Goal: Task Accomplishment & Management: Complete application form

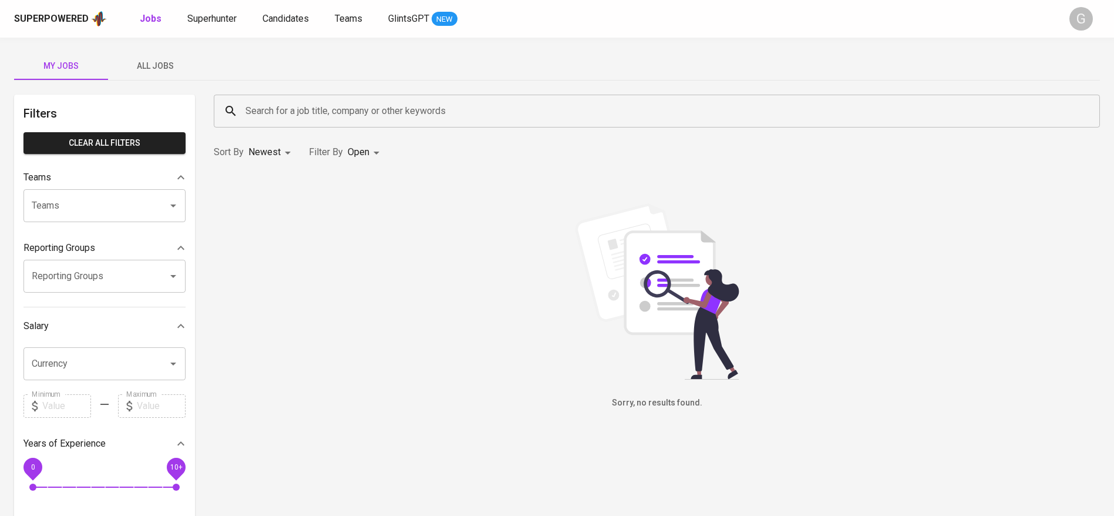
click at [218, 26] on div "Superpowered Jobs Superhunter Candidates Teams GlintsGPT NEW" at bounding box center [538, 19] width 1048 height 18
click at [224, 19] on span "Superhunter" at bounding box center [211, 18] width 49 height 11
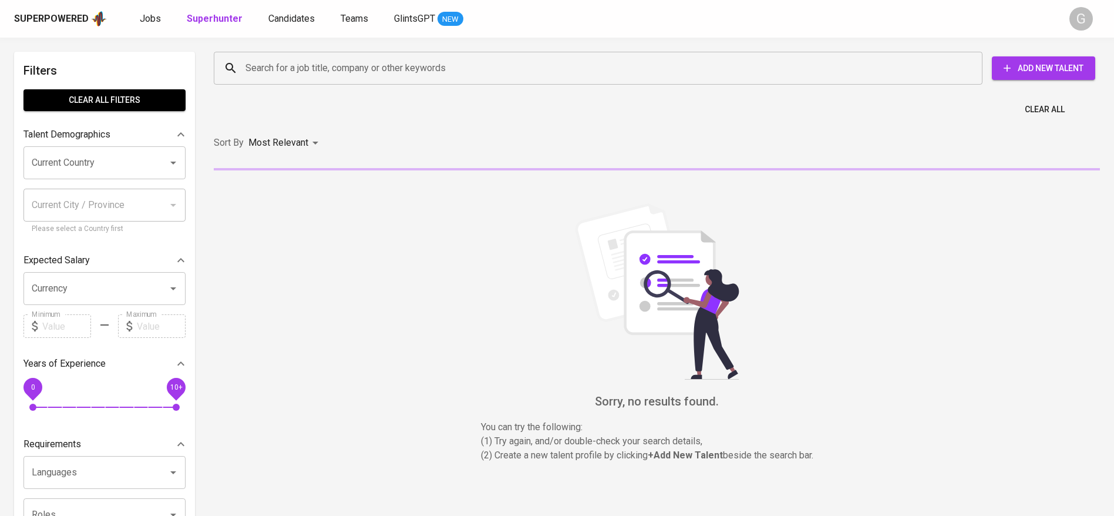
click at [287, 62] on input "Search for a job title, company or other keywords" at bounding box center [600, 68] width 717 height 22
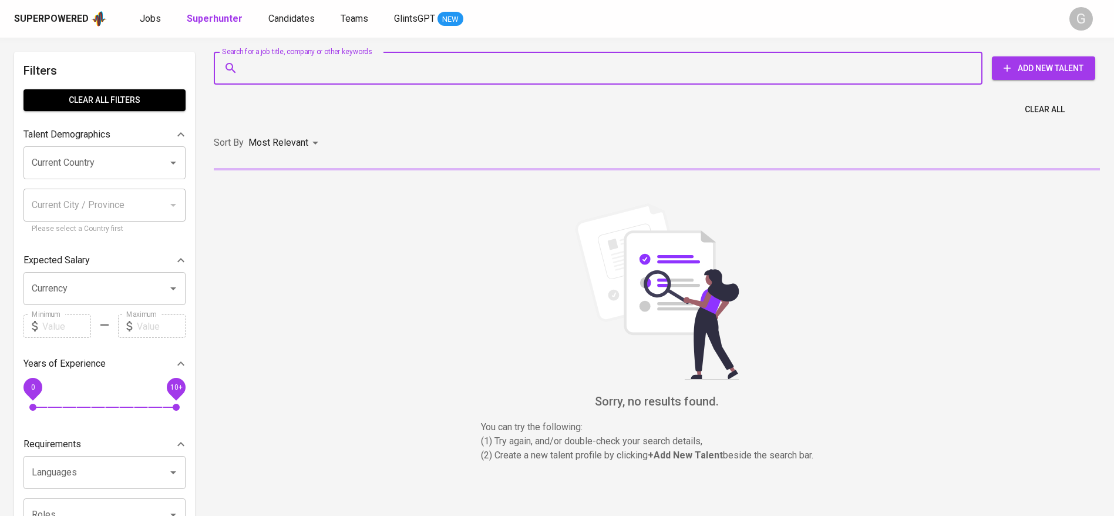
paste input "[EMAIL_ADDRESS][DOMAIN_NAME]"
type input "[EMAIL_ADDRESS][DOMAIN_NAME]"
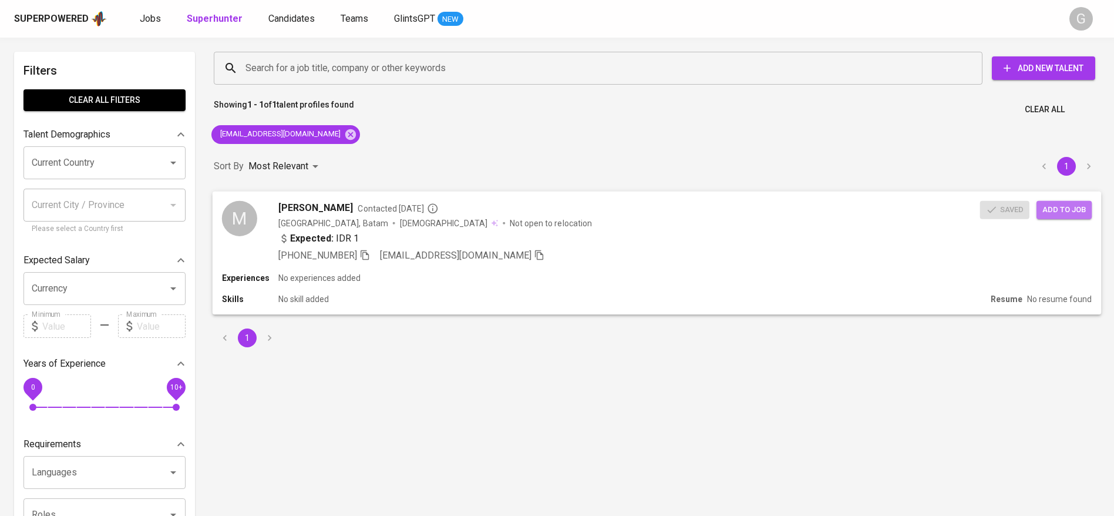
click at [1051, 207] on span "Add to job" at bounding box center [1063, 210] width 43 height 14
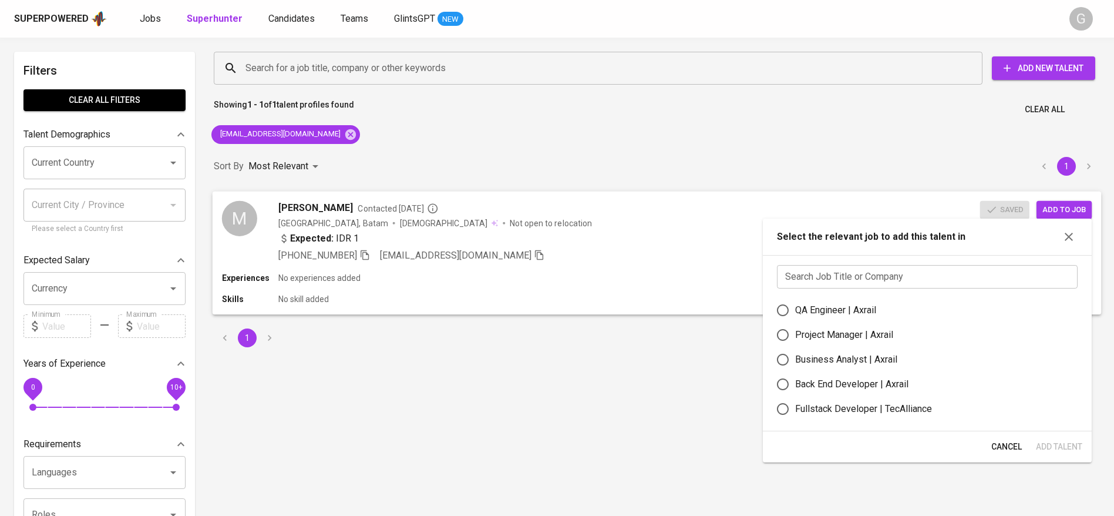
click at [501, 246] on div "Expected: IDR 1" at bounding box center [629, 239] width 702 height 17
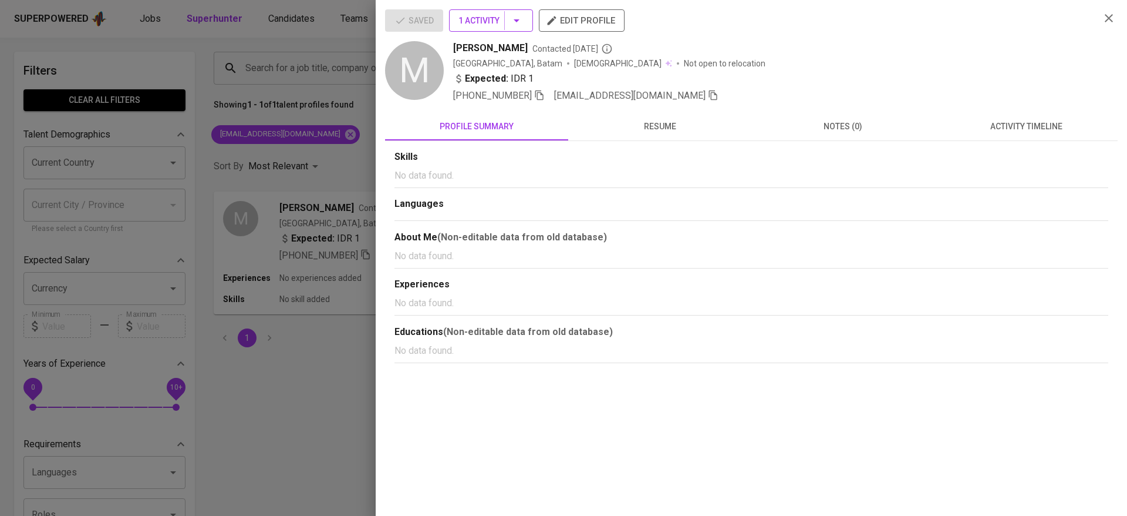
click at [476, 19] on span "1 Activity" at bounding box center [491, 21] width 65 height 15
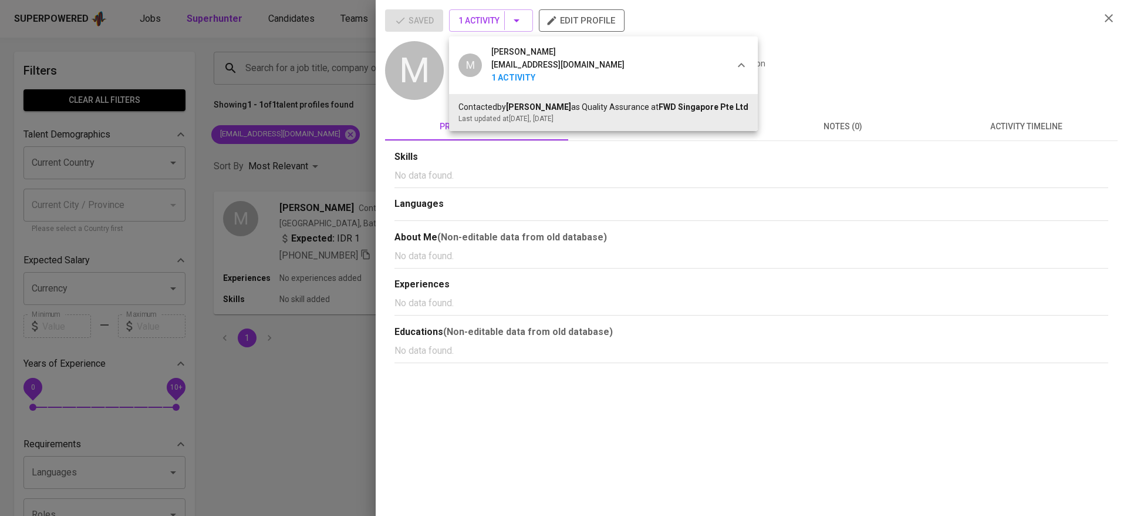
click at [355, 235] on div at bounding box center [563, 258] width 1127 height 516
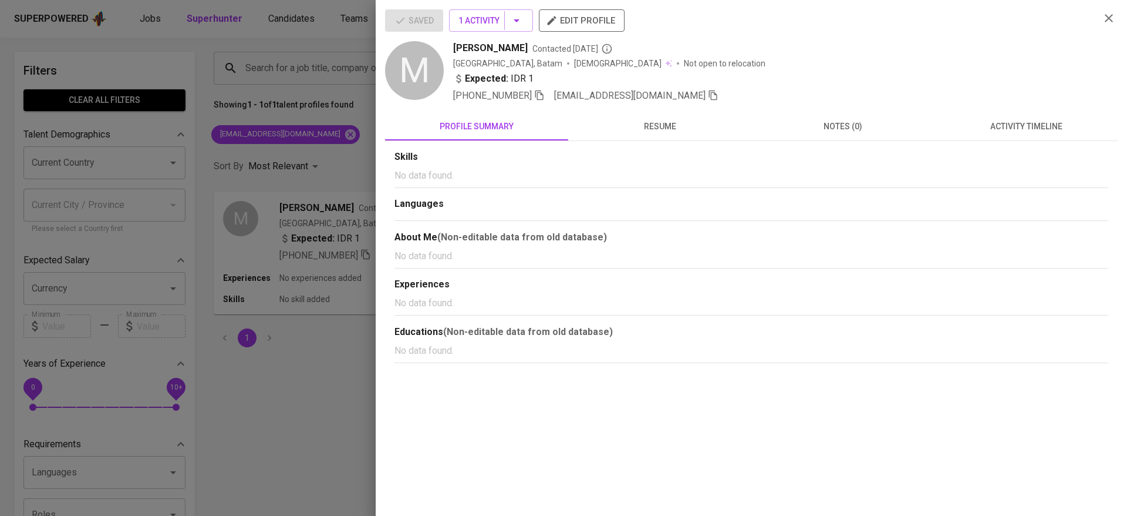
click at [355, 235] on div at bounding box center [563, 258] width 1127 height 516
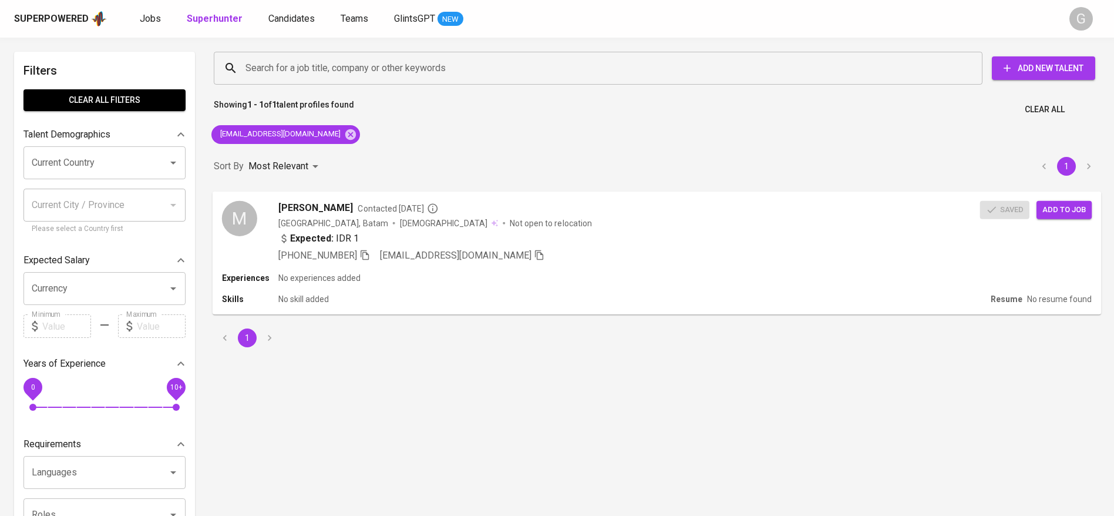
click at [1060, 211] on span "Add to job" at bounding box center [1063, 210] width 43 height 14
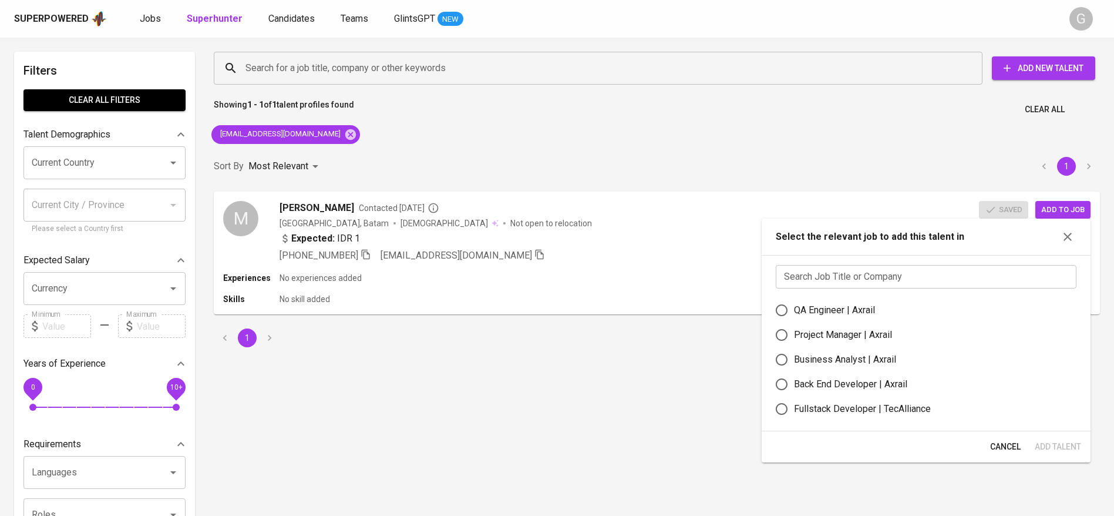
click at [874, 278] on input "text" at bounding box center [926, 276] width 301 height 23
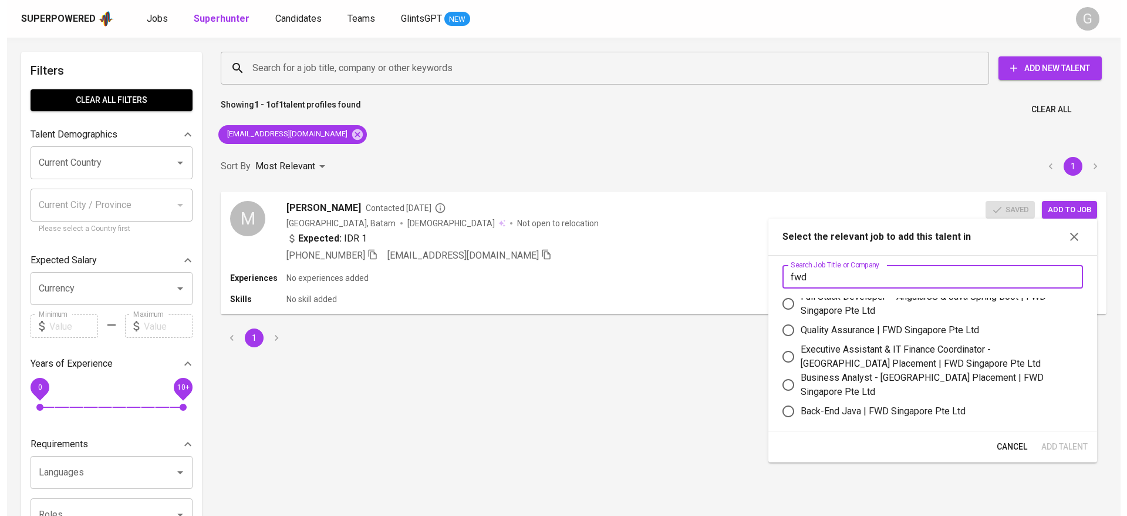
scroll to position [11, 0]
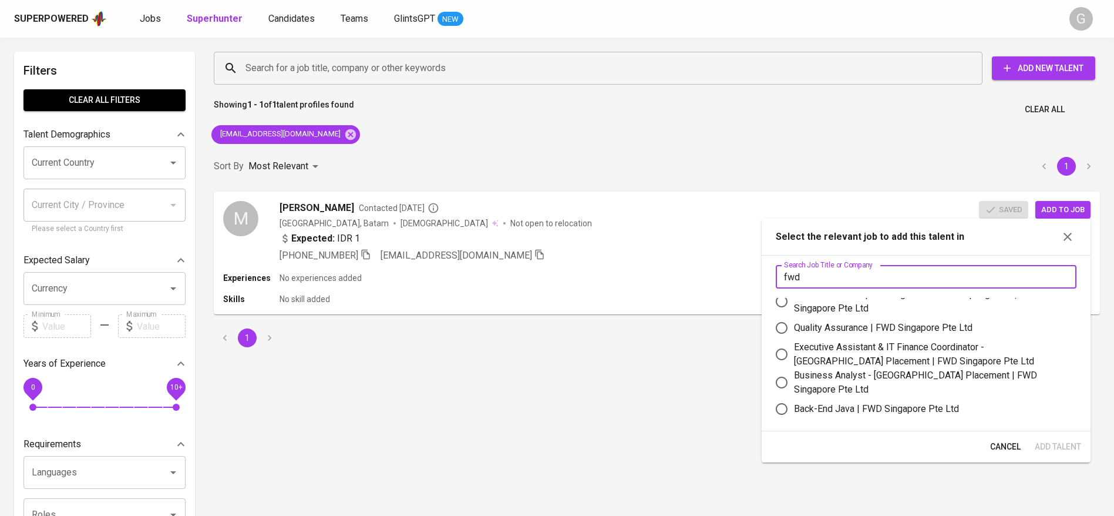
type input "fwd"
click at [857, 331] on div "Quality Assurance | FWD Singapore Pte Ltd" at bounding box center [883, 328] width 178 height 14
click at [794, 331] on input "Quality Assurance | FWD Singapore Pte Ltd" at bounding box center [781, 327] width 25 height 25
radio input "true"
click at [1067, 445] on span "Add Talent" at bounding box center [1058, 446] width 46 height 15
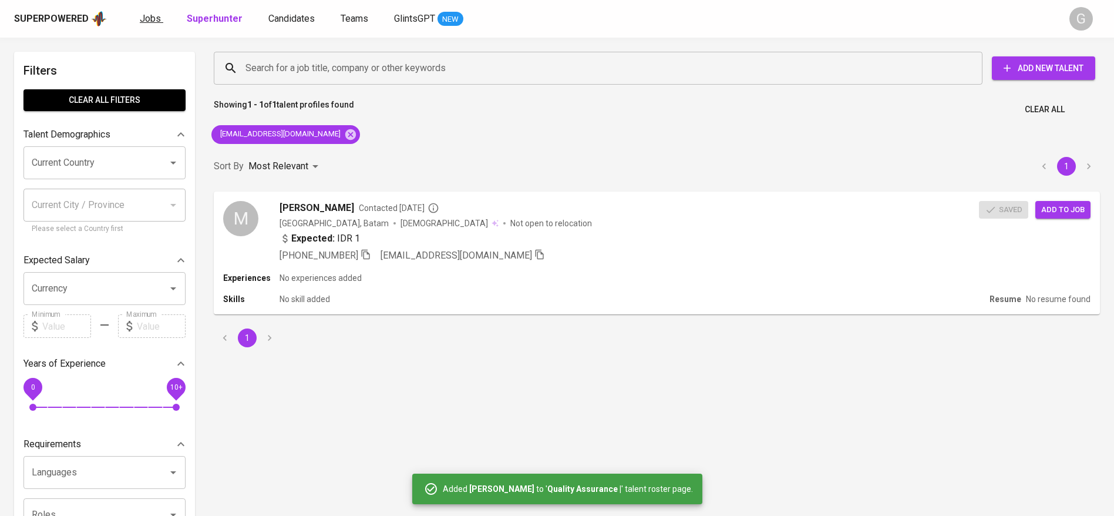
click at [140, 21] on span "Jobs" at bounding box center [150, 18] width 21 height 11
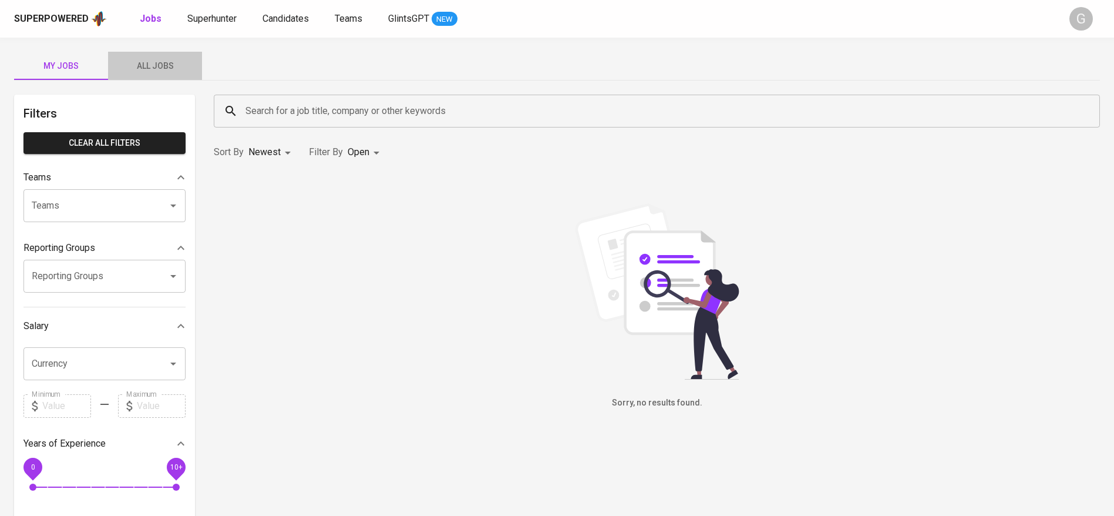
click at [156, 60] on span "All Jobs" at bounding box center [155, 66] width 80 height 15
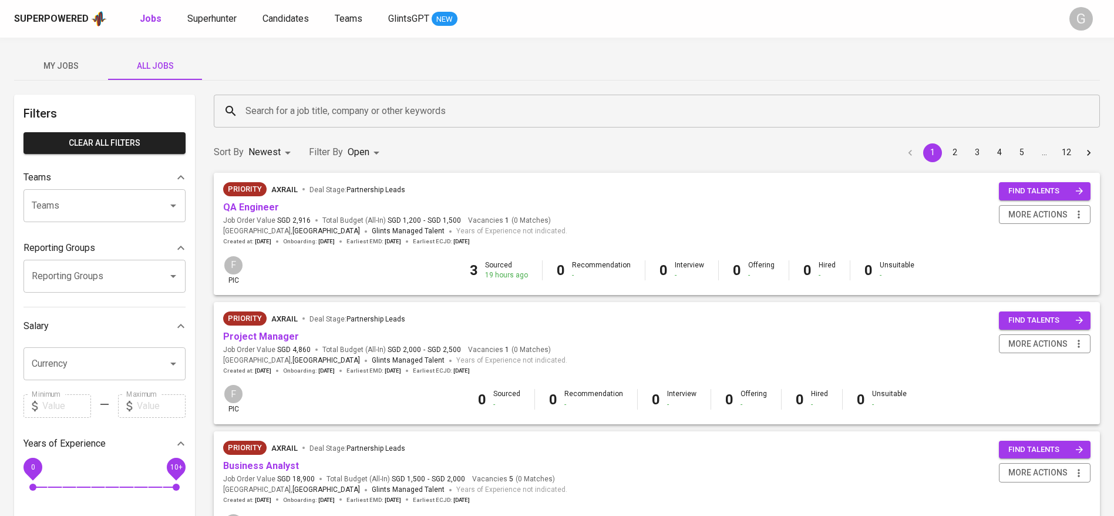
click at [292, 87] on div "Search for a job title, company or other keywords Search for a job title, compa…" at bounding box center [657, 110] width 900 height 47
click at [292, 123] on div "Search for a job title, company or other keywords" at bounding box center [657, 111] width 886 height 33
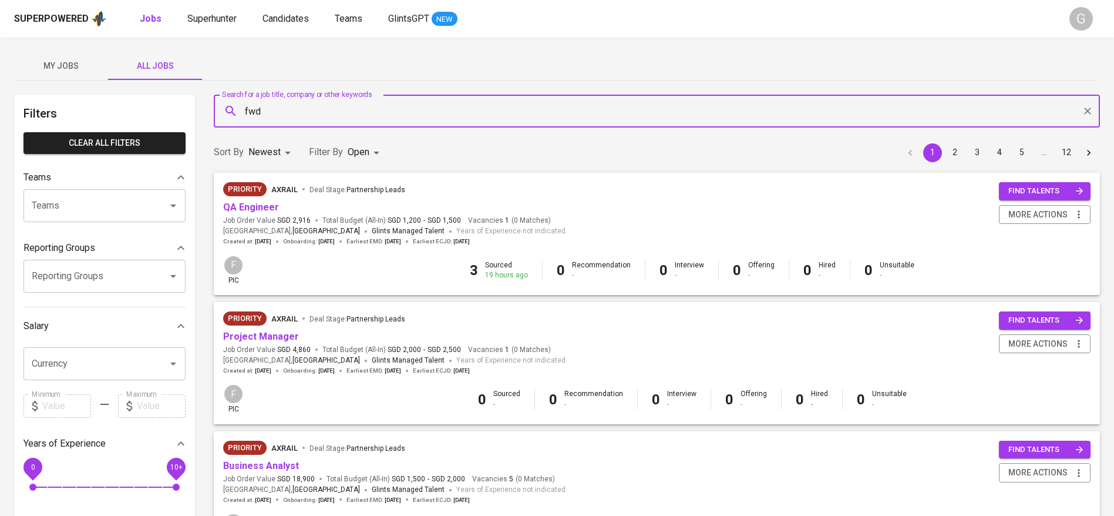
type input "fwd"
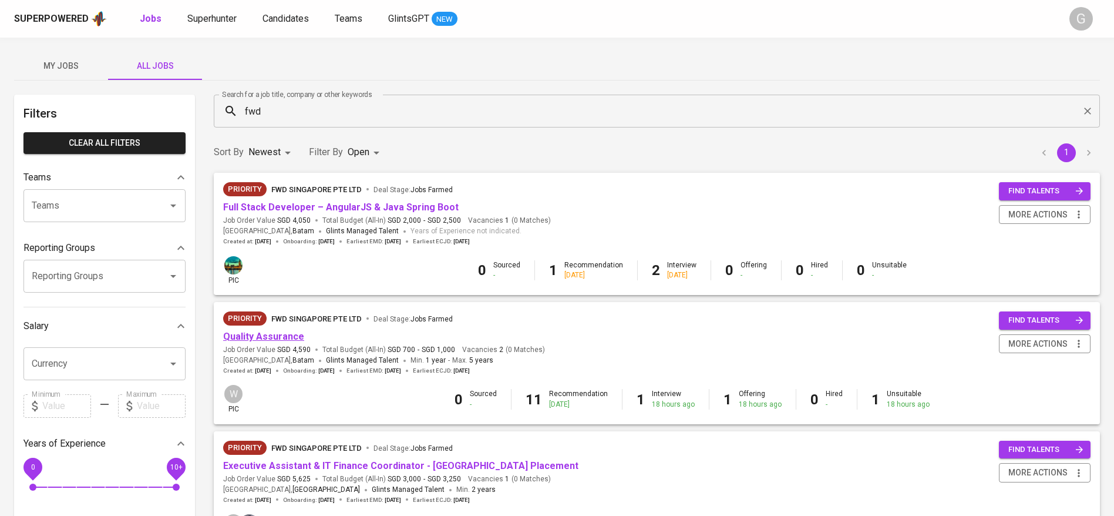
click at [268, 335] on link "Quality Assurance" at bounding box center [263, 336] width 81 height 11
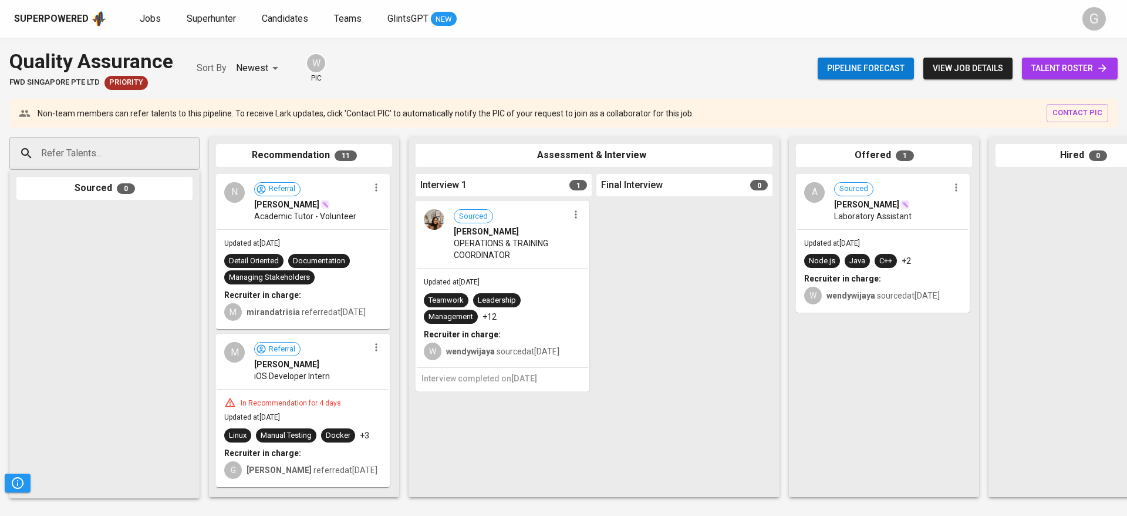
click at [1049, 69] on span "talent roster" at bounding box center [1070, 68] width 77 height 15
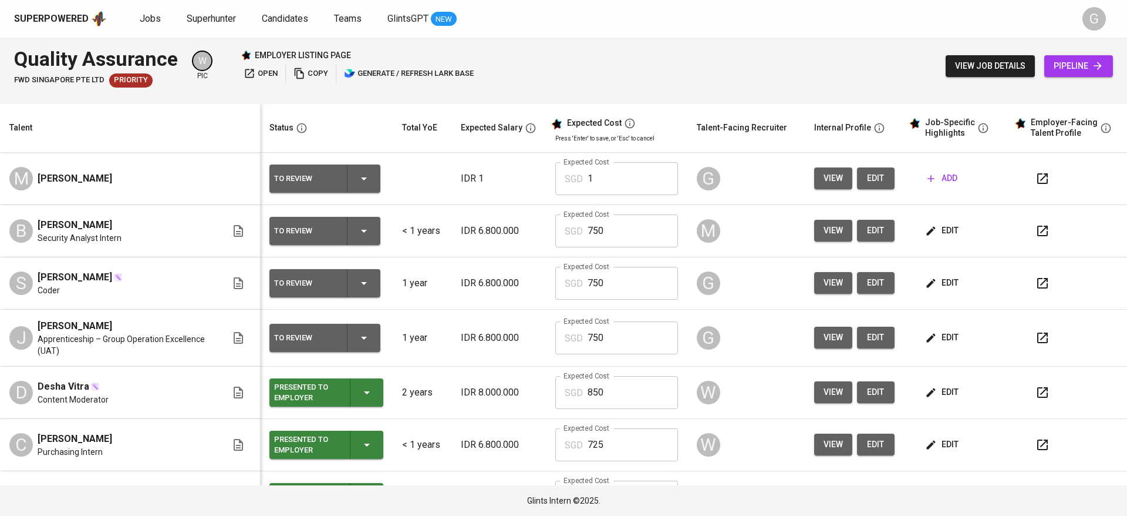
click at [867, 176] on span "edit" at bounding box center [876, 178] width 19 height 15
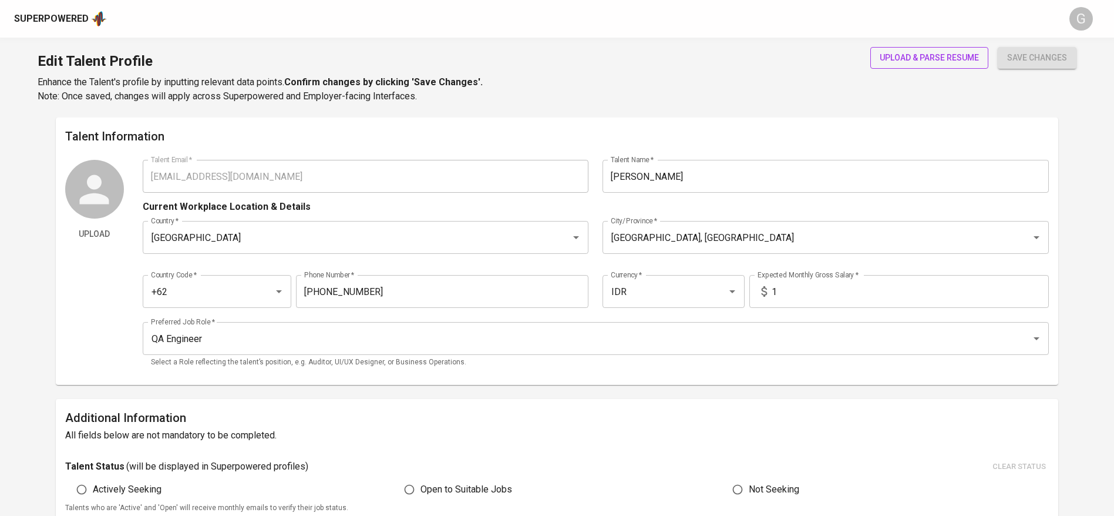
click at [939, 49] on button "upload & parse resume" at bounding box center [929, 58] width 118 height 22
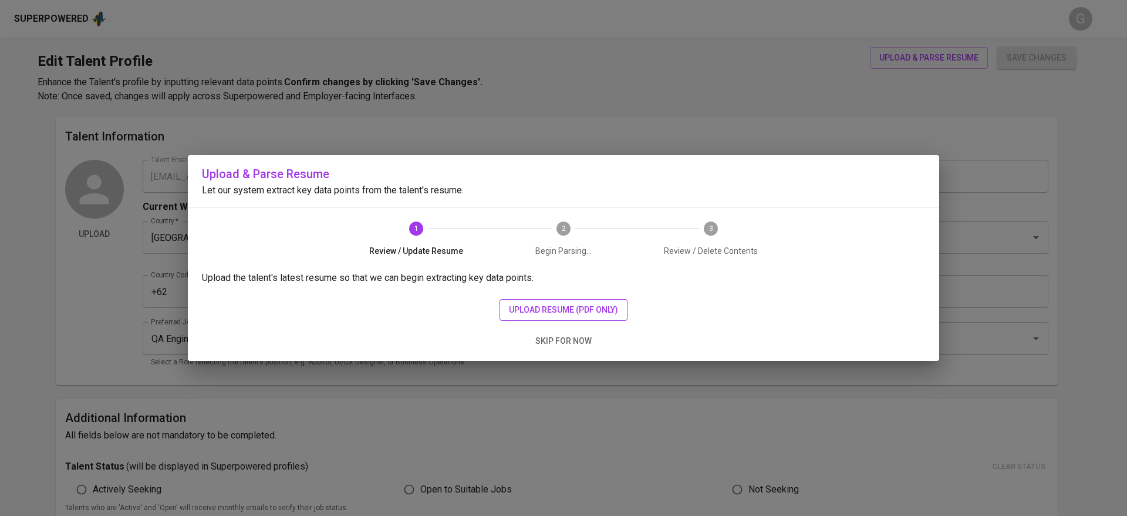
click at [595, 302] on span "upload resume (pdf only)" at bounding box center [563, 309] width 109 height 15
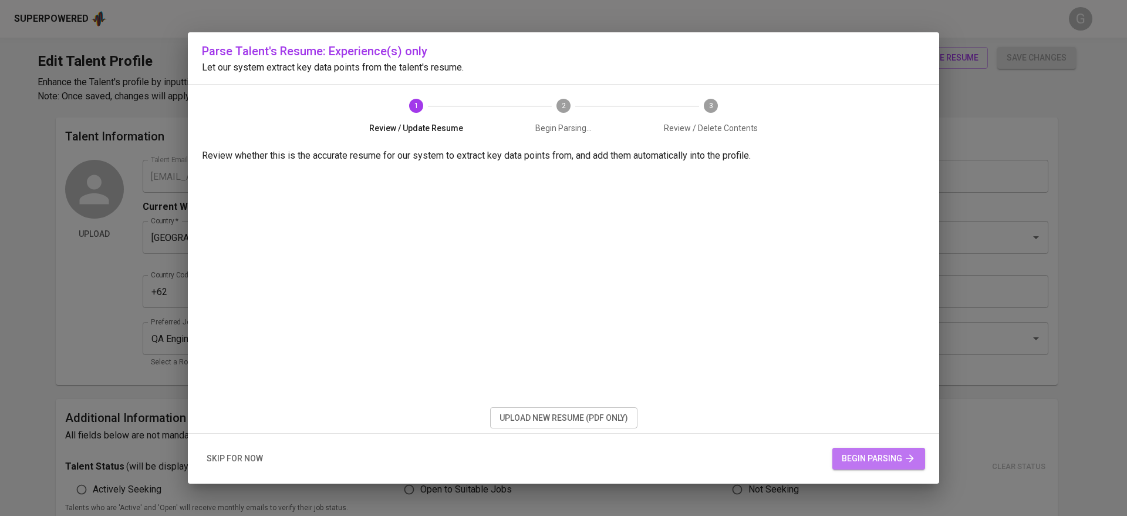
click at [869, 457] on span "begin parsing" at bounding box center [879, 458] width 74 height 15
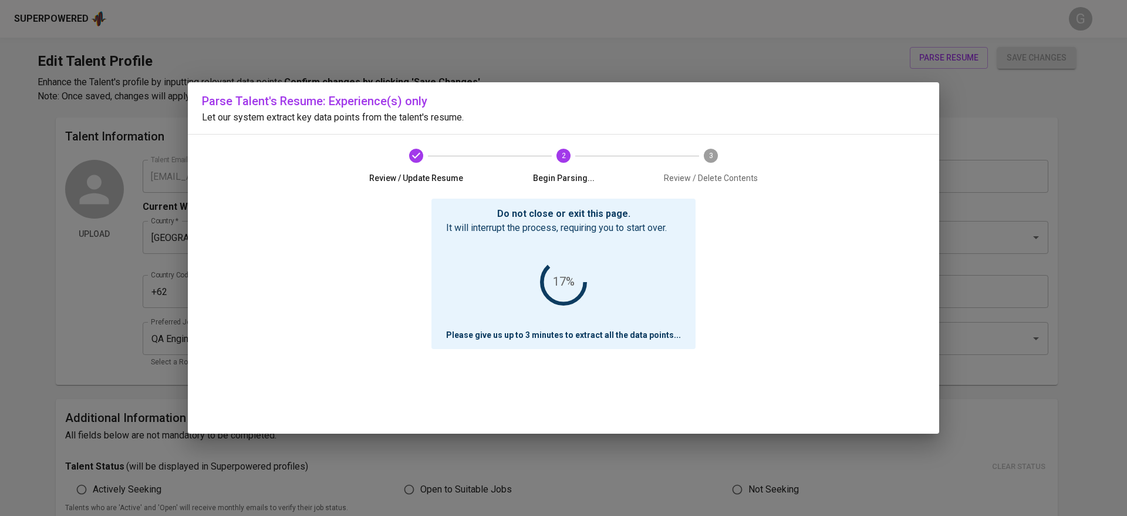
click at [273, 160] on div "Parse Talent's Resume: Experience(s) only Let our system extract key data point…" at bounding box center [564, 257] width 752 height 351
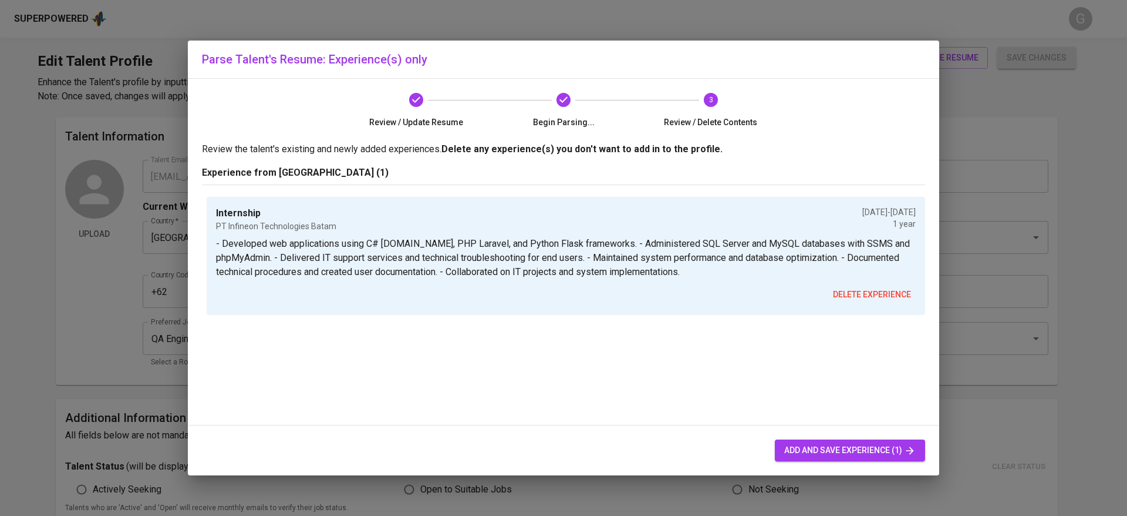
click at [810, 446] on span "add and save experience (1)" at bounding box center [850, 450] width 132 height 15
click at [824, 453] on span "add and save experience (1)" at bounding box center [850, 450] width 132 height 15
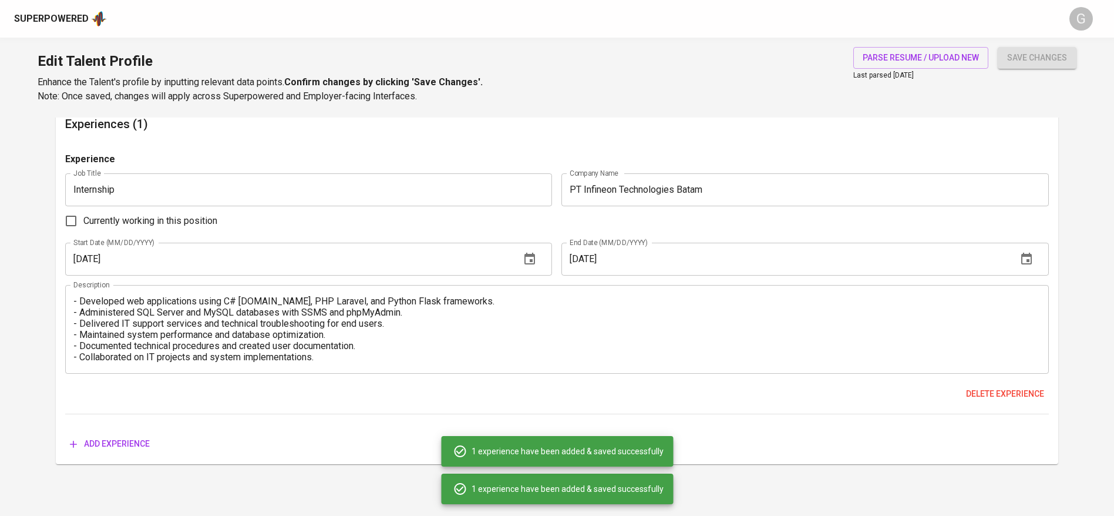
scroll to position [613, 0]
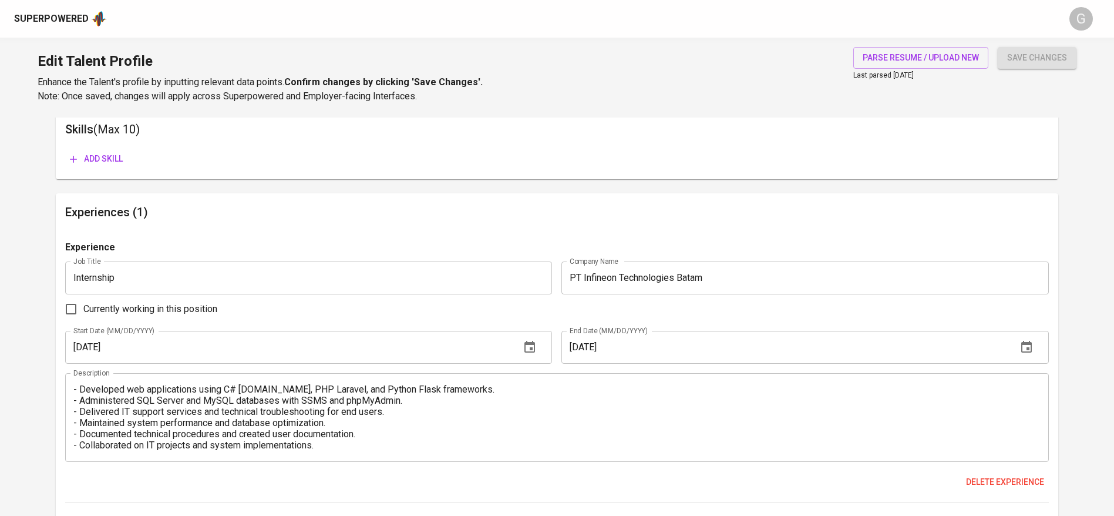
click at [173, 270] on input "Internship" at bounding box center [308, 277] width 487 height 33
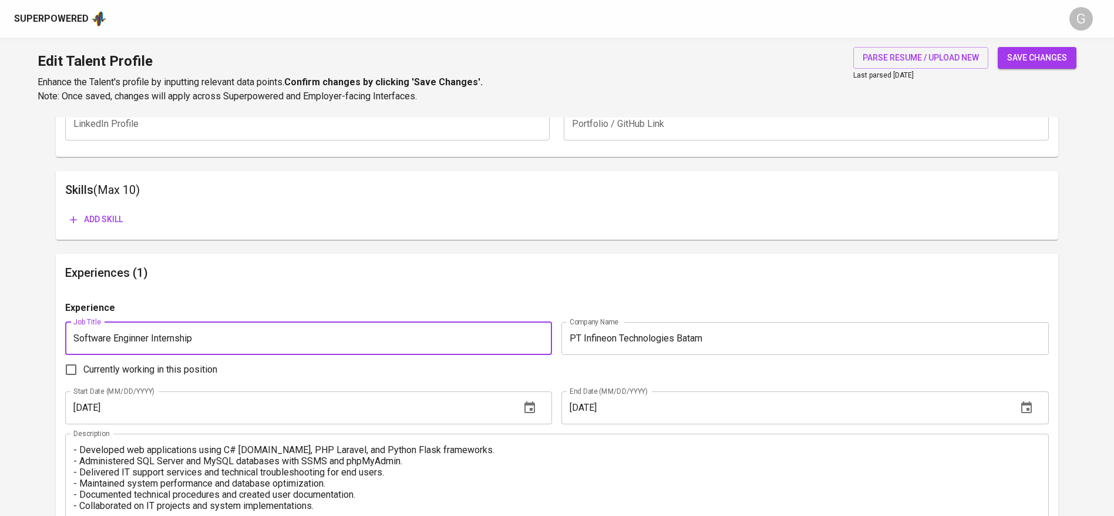
scroll to position [525, 0]
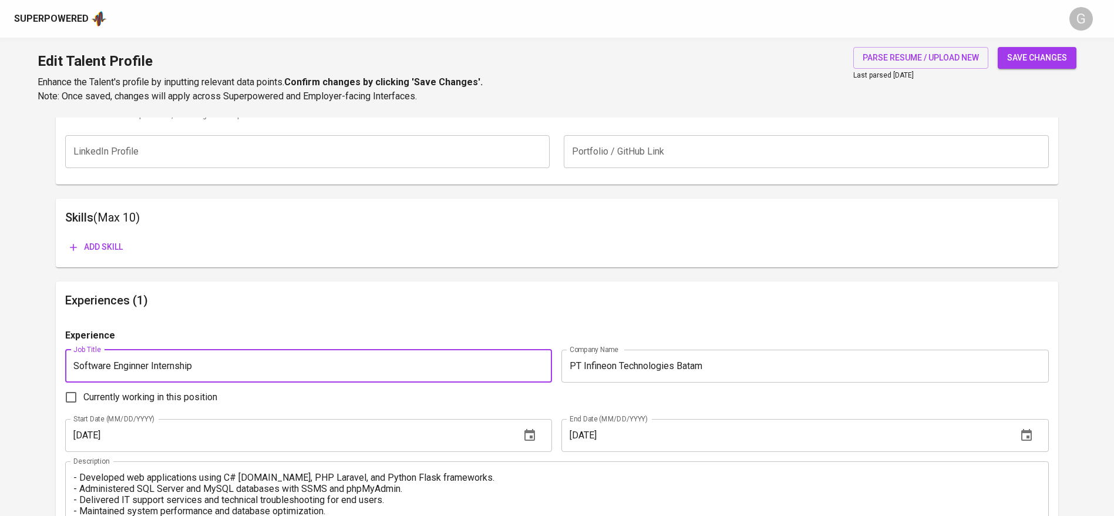
type input "Software Enginner Internship"
click at [100, 244] on span "Add skill" at bounding box center [96, 247] width 53 height 15
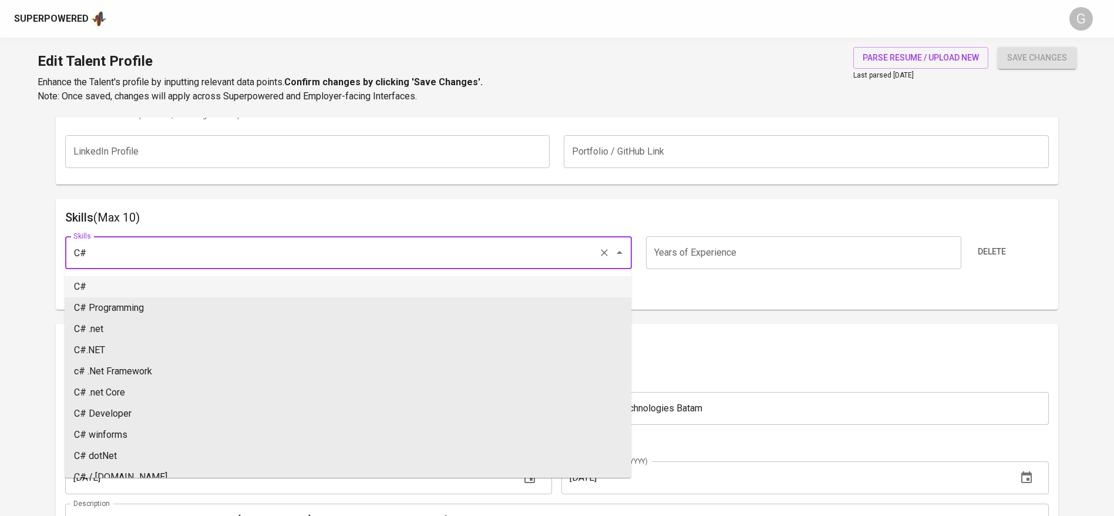
click at [110, 289] on li "C#" at bounding box center [348, 286] width 567 height 21
type input "C#"
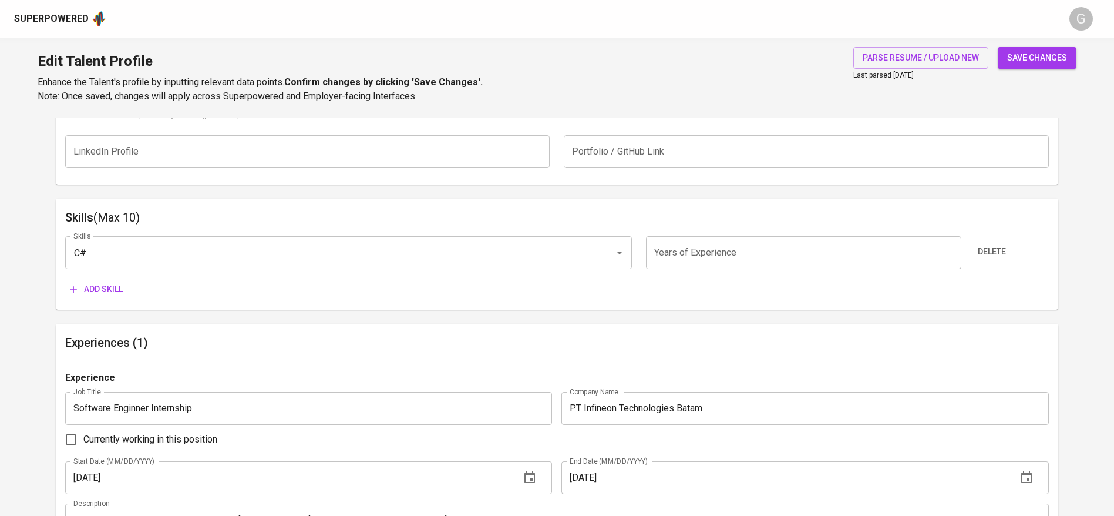
click at [94, 291] on span "Add skill" at bounding box center [96, 289] width 53 height 15
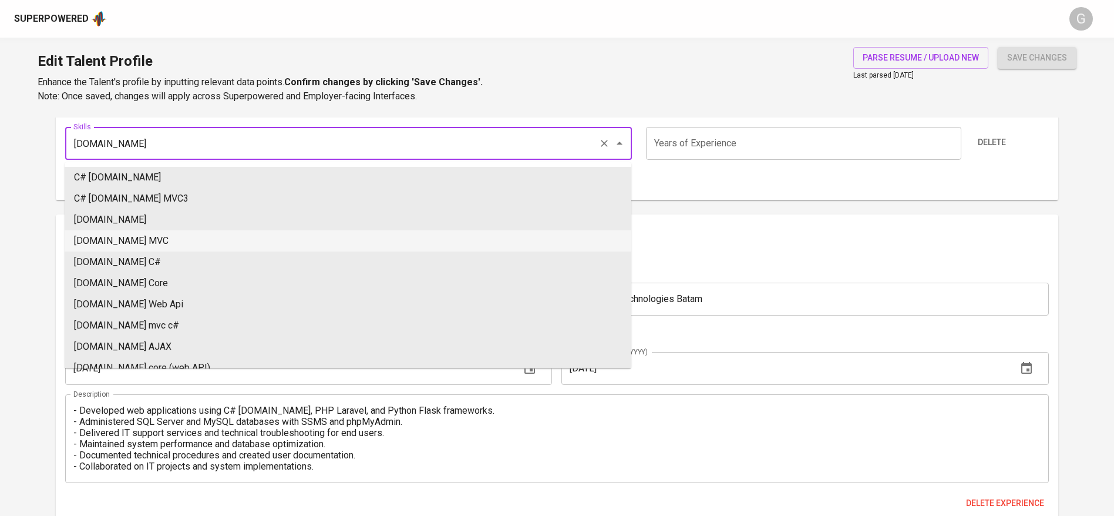
scroll to position [613, 0]
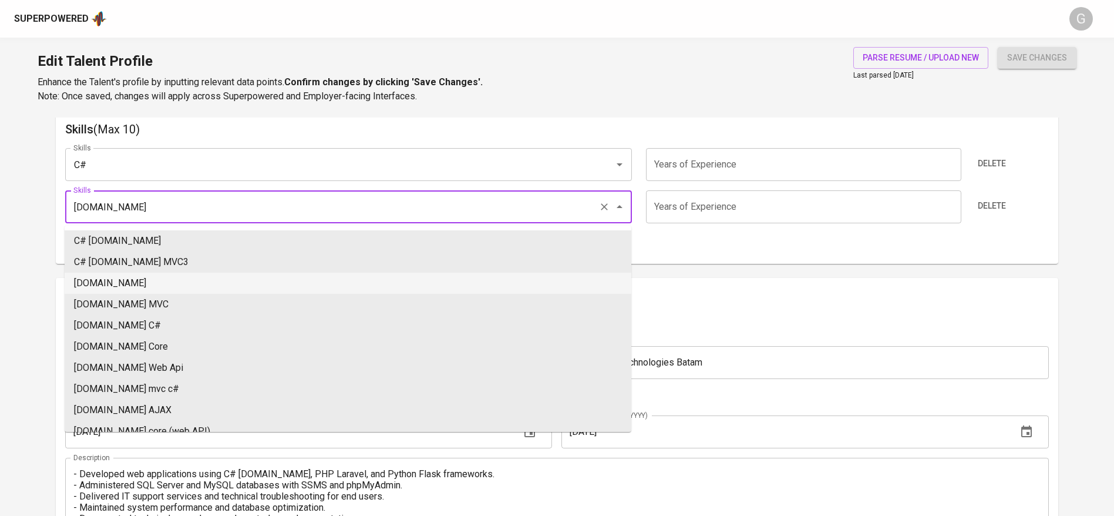
click at [107, 280] on li "[DOMAIN_NAME]" at bounding box center [348, 282] width 567 height 21
type input "[DOMAIN_NAME]"
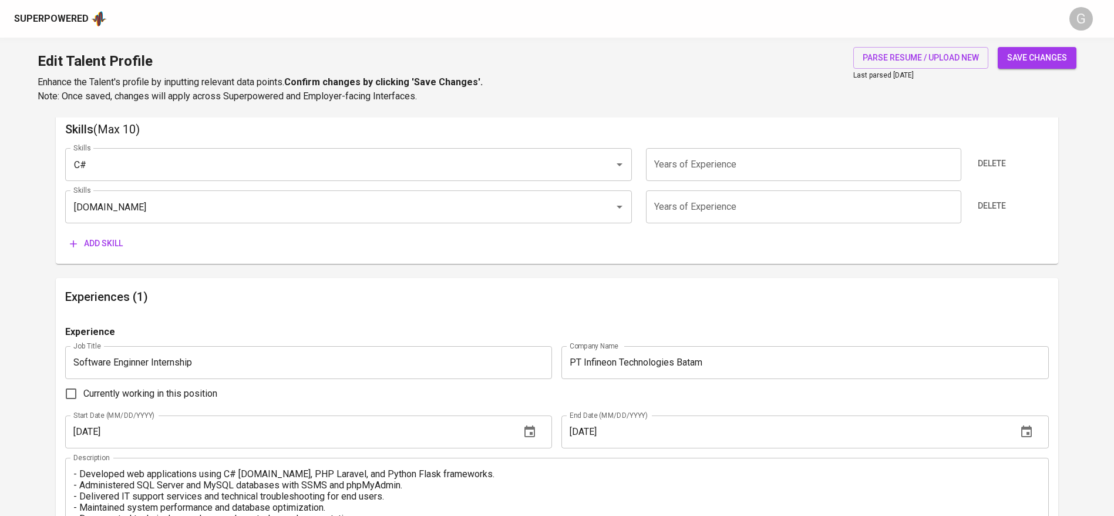
scroll to position [701, 0]
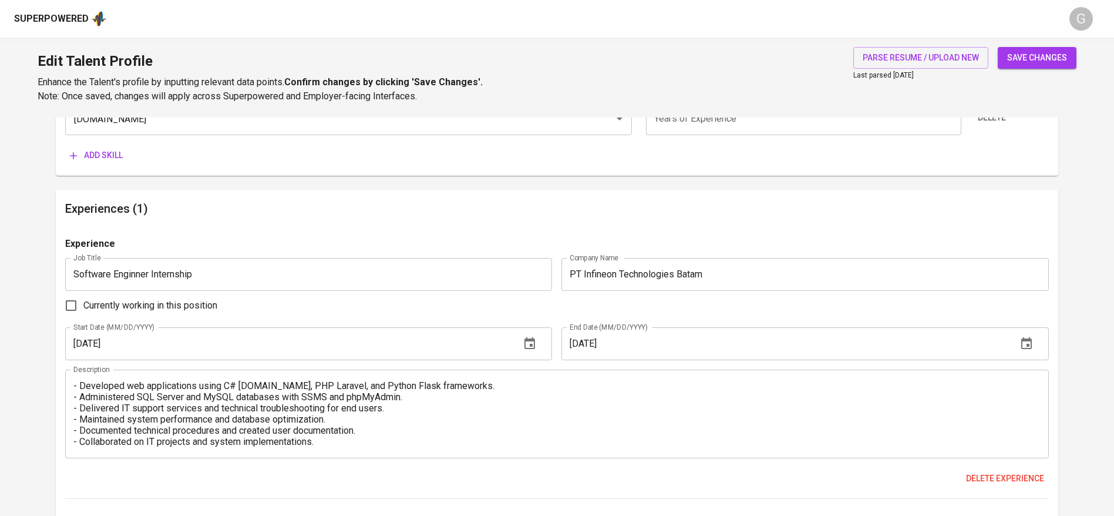
click at [104, 152] on span "Add skill" at bounding box center [96, 155] width 53 height 15
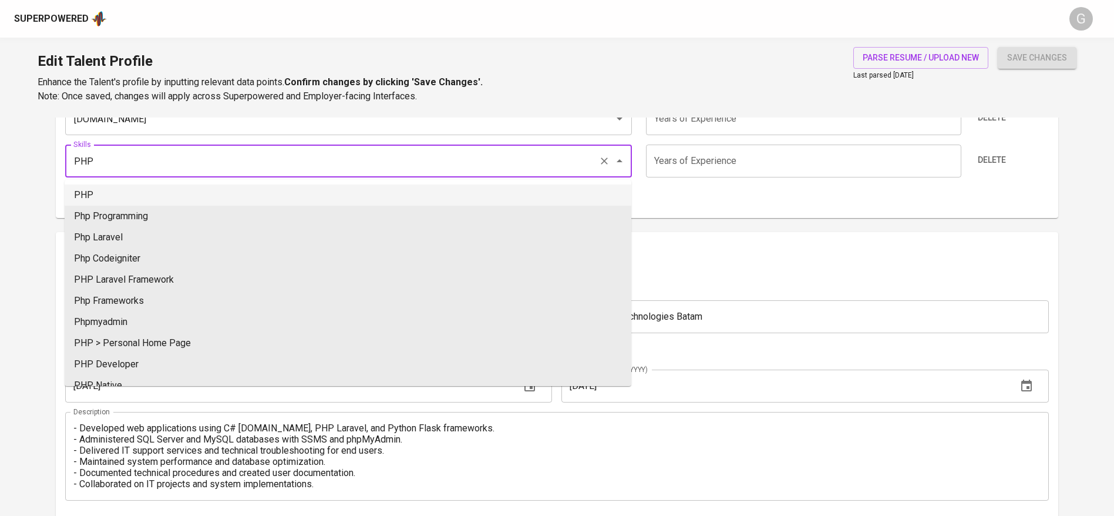
click at [91, 191] on li "PHP" at bounding box center [348, 194] width 567 height 21
type input "PHP"
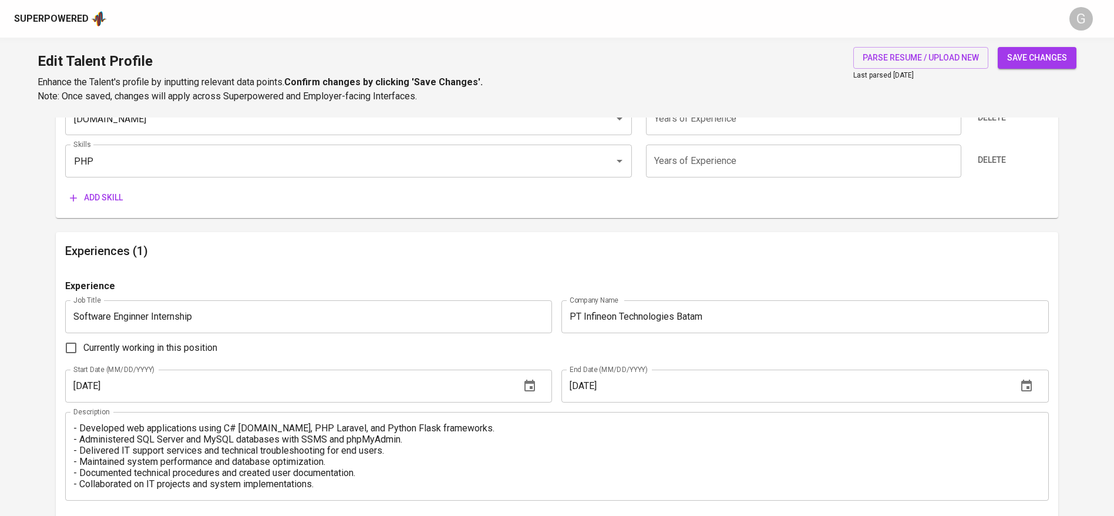
click at [91, 191] on span "Add skill" at bounding box center [96, 197] width 53 height 15
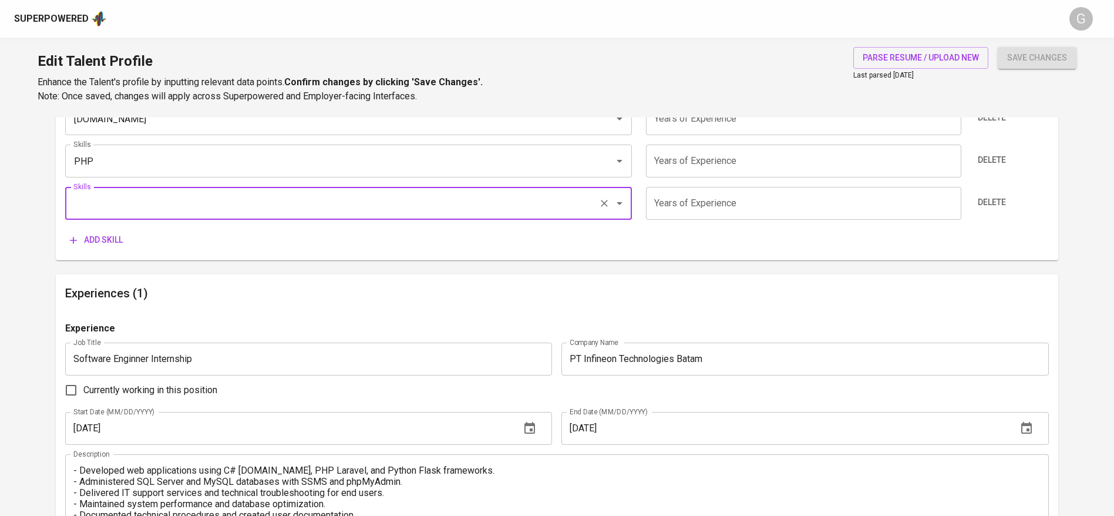
type input ":"
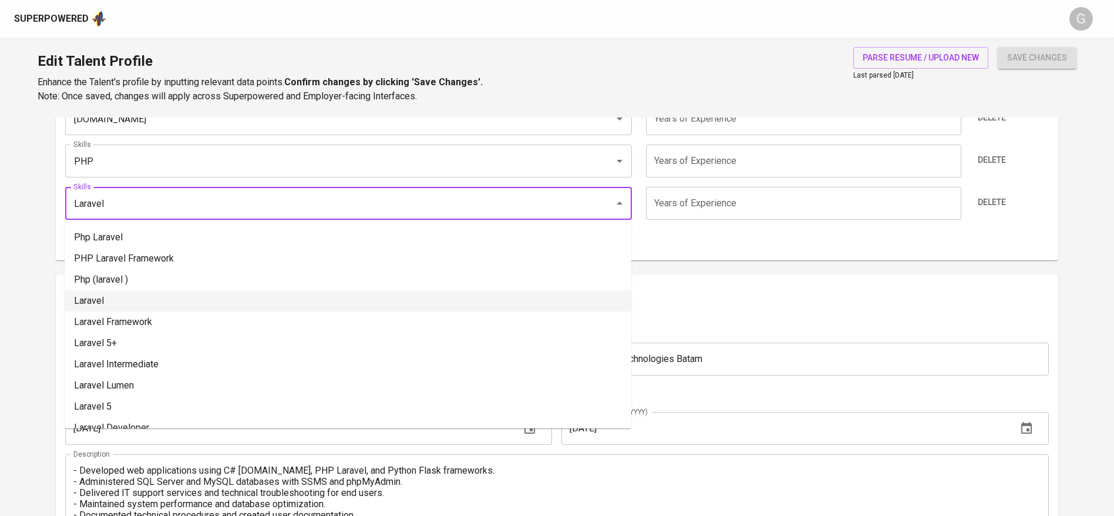
click at [92, 300] on li "Laravel" at bounding box center [348, 300] width 567 height 21
type input "Laravel"
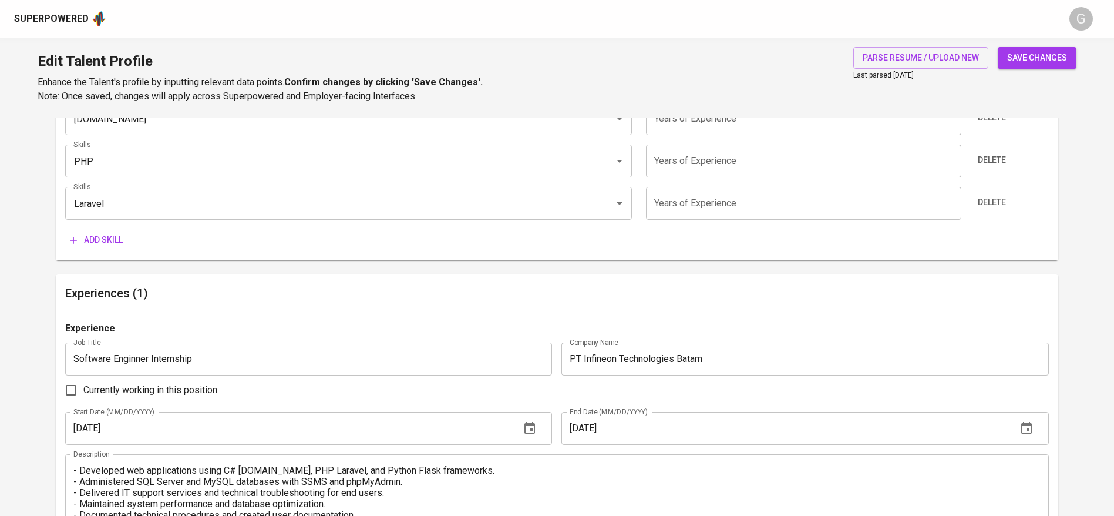
click at [85, 233] on span "Add skill" at bounding box center [96, 240] width 53 height 15
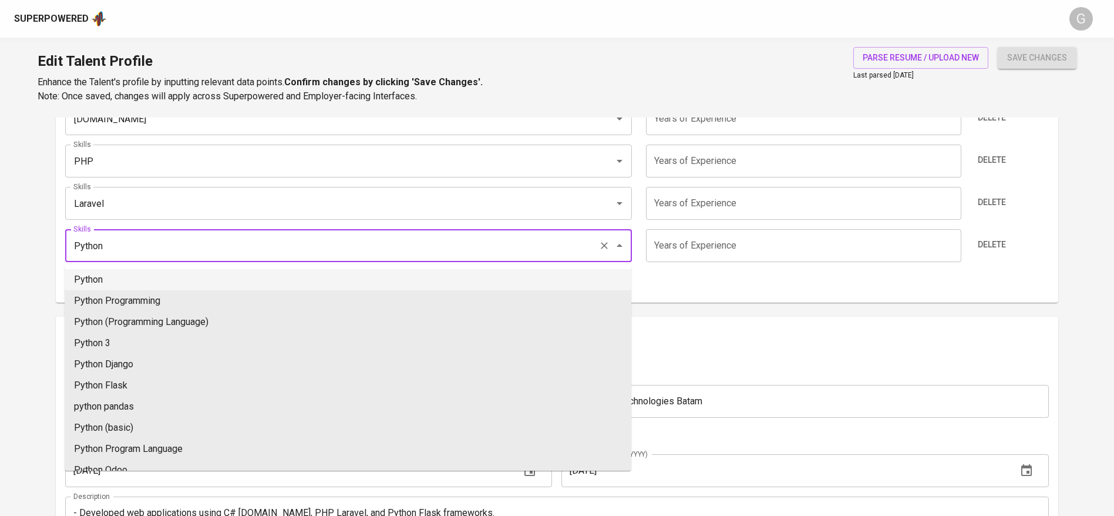
click at [106, 276] on li "Python" at bounding box center [348, 279] width 567 height 21
type input "Python"
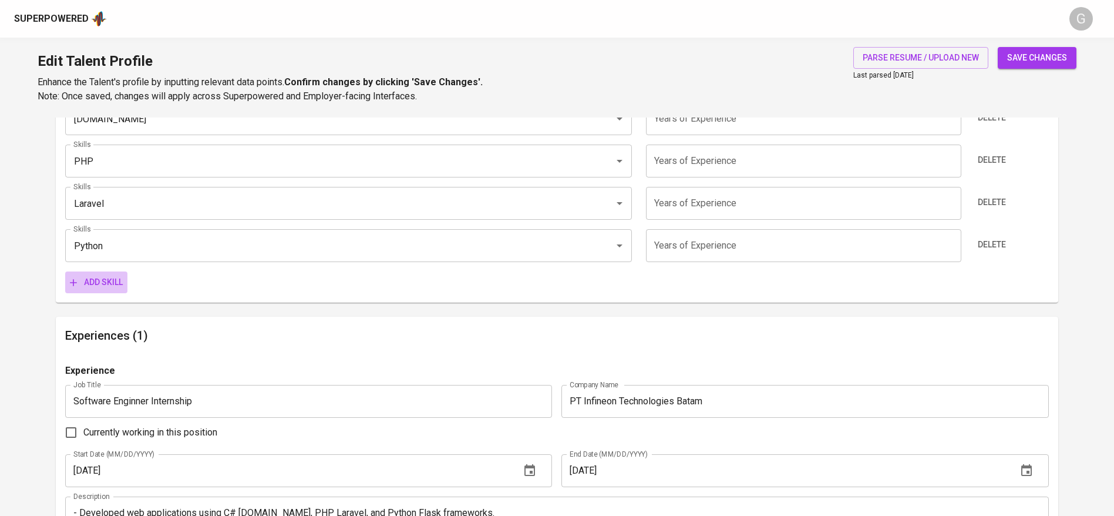
click at [98, 278] on span "Add skill" at bounding box center [96, 282] width 53 height 15
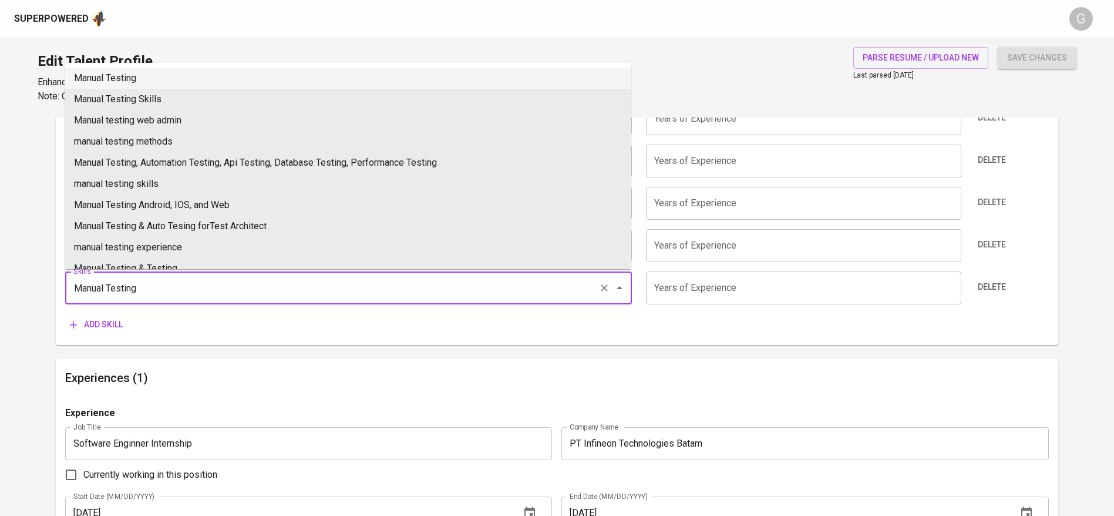
click at [134, 79] on li "Manual Testing" at bounding box center [348, 78] width 567 height 21
type input "Manual Testing"
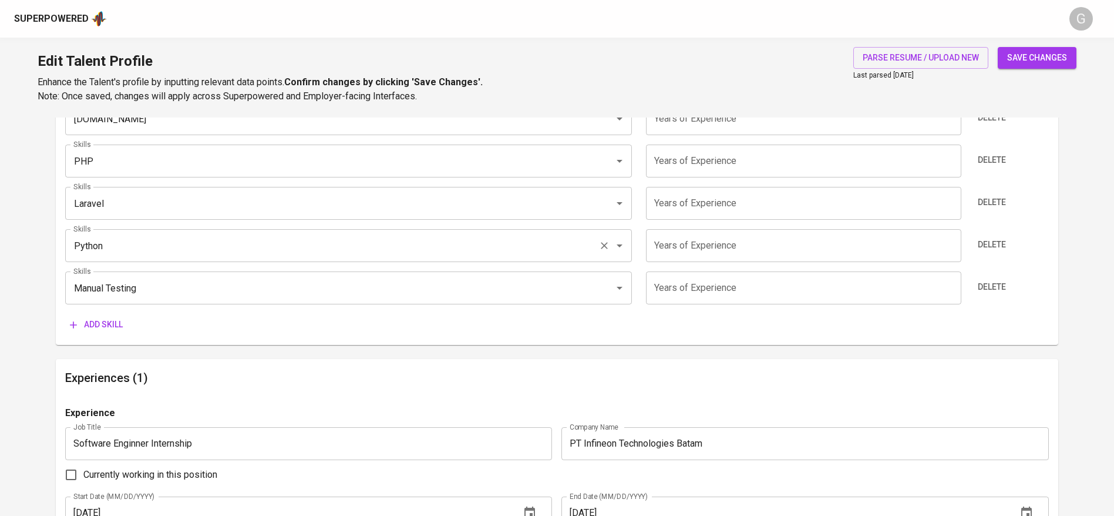
scroll to position [877, 0]
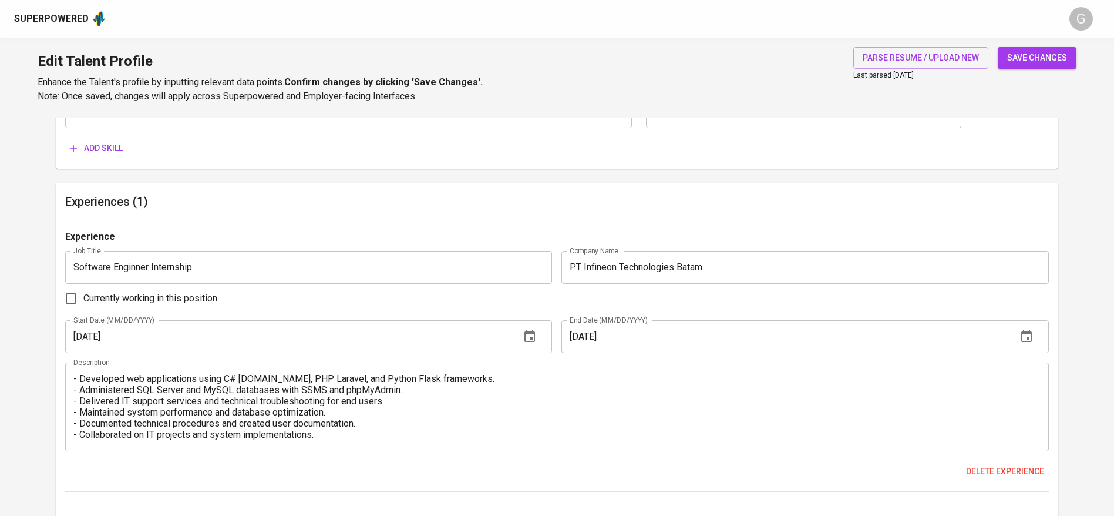
click at [105, 142] on span "Add skill" at bounding box center [96, 148] width 53 height 15
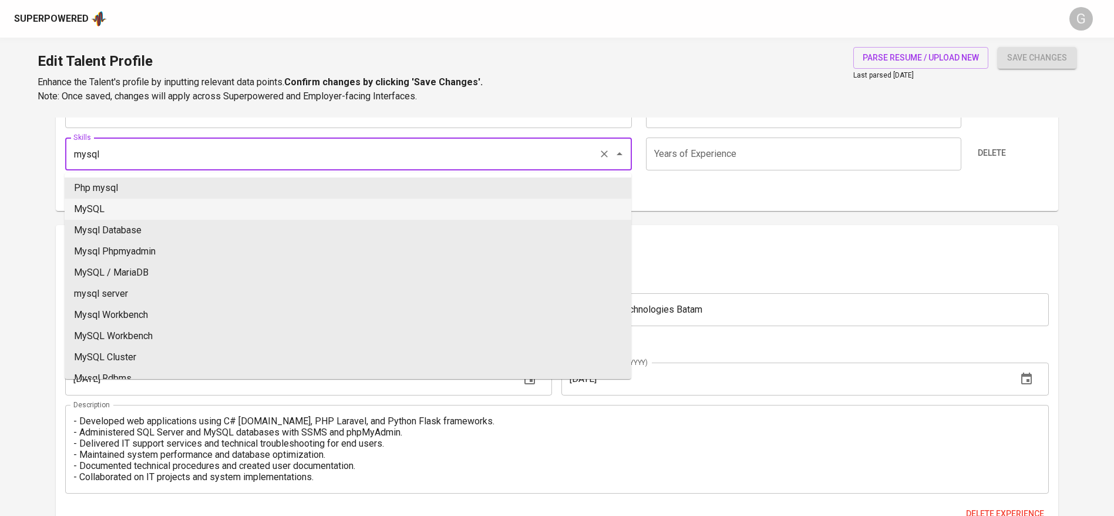
click at [128, 202] on li "MySQL" at bounding box center [348, 208] width 567 height 21
type input "MySQL"
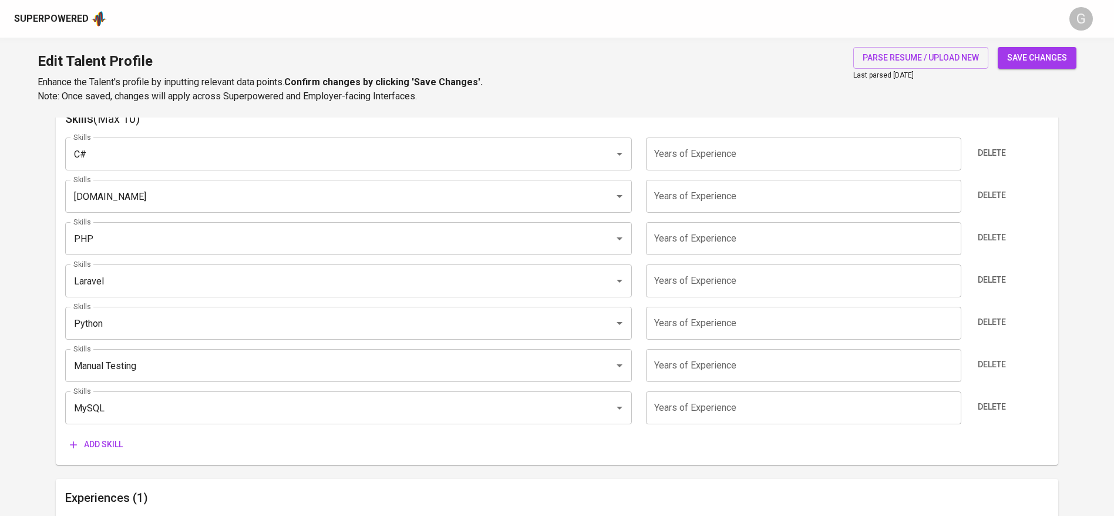
scroll to position [525, 0]
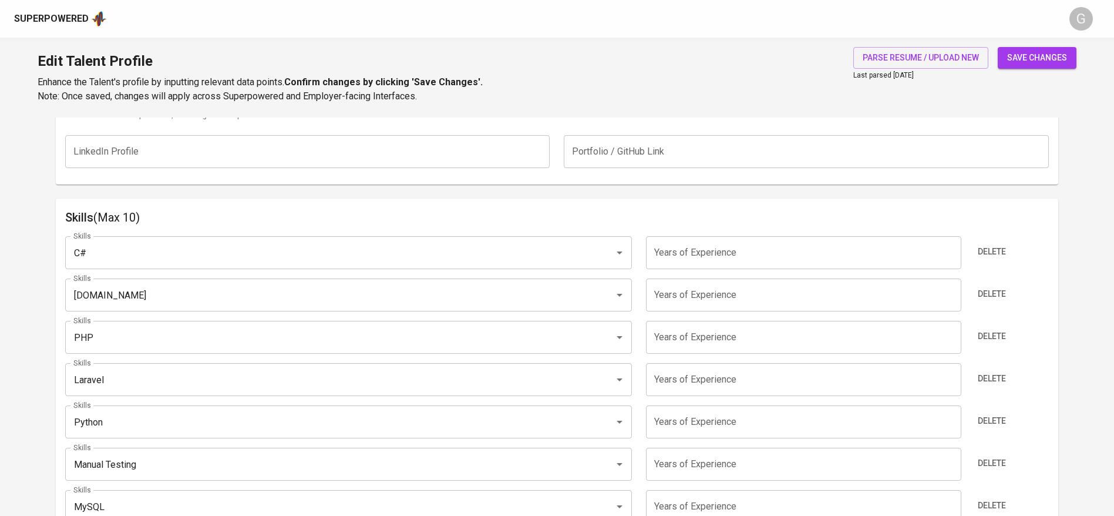
click at [693, 254] on input "number" at bounding box center [803, 252] width 315 height 33
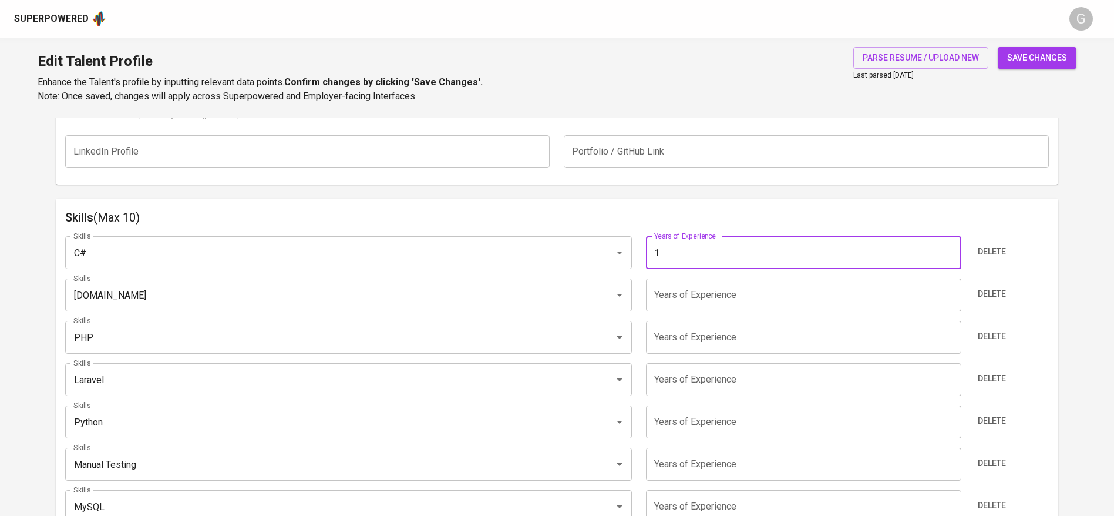
type input "1"
click at [690, 288] on input "number" at bounding box center [803, 294] width 315 height 33
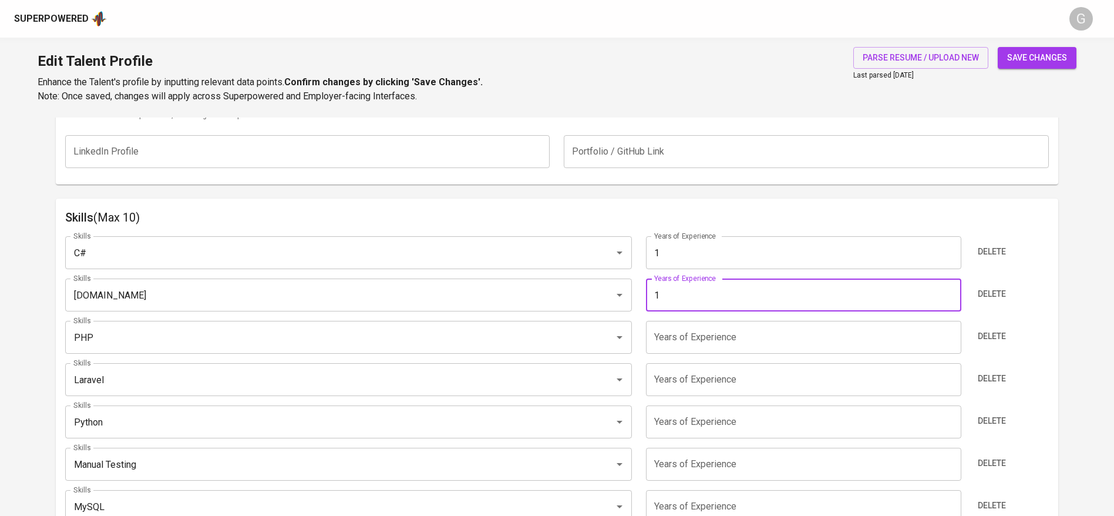
type input "1"
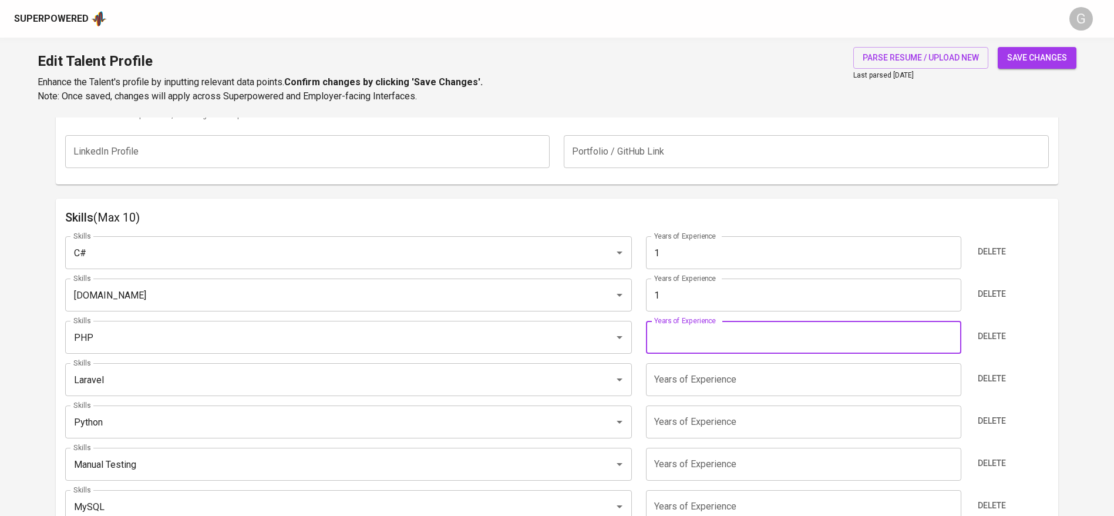
click at [685, 348] on input "number" at bounding box center [803, 337] width 315 height 33
type input "1"
click at [685, 399] on div "Skills C# Skills Years of Experience 1 Years of Experience Delete Skills [DOMAI…" at bounding box center [556, 390] width 983 height 327
click at [682, 381] on input "number" at bounding box center [803, 379] width 315 height 33
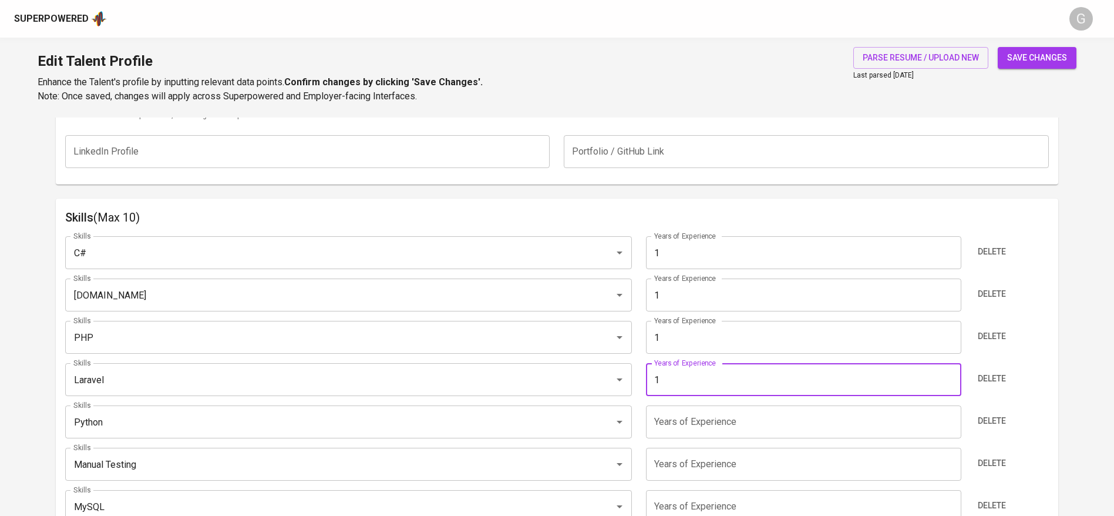
type input "1"
click at [683, 417] on input "number" at bounding box center [803, 421] width 315 height 33
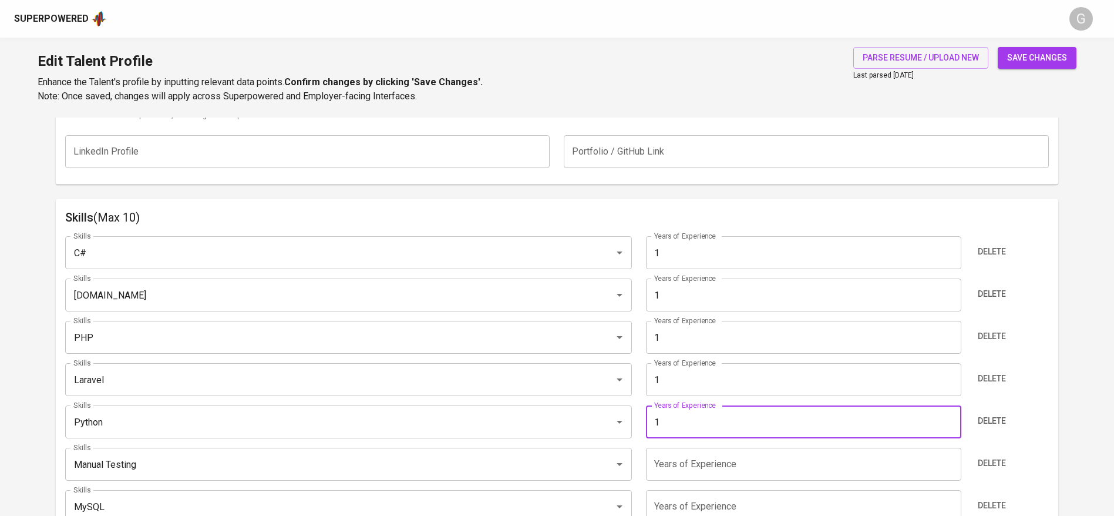
type input "1"
click at [676, 466] on input "number" at bounding box center [803, 463] width 315 height 33
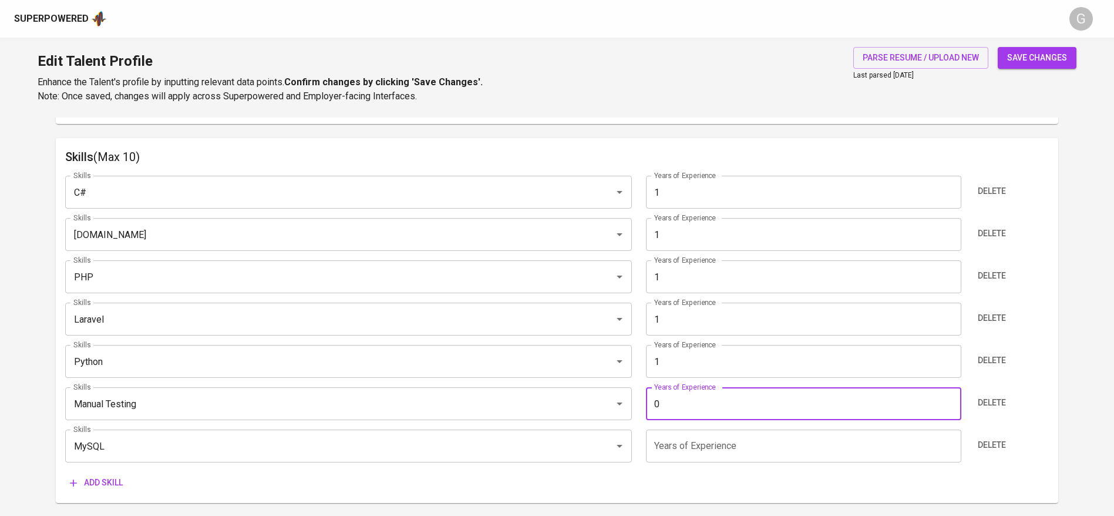
scroll to position [613, 0]
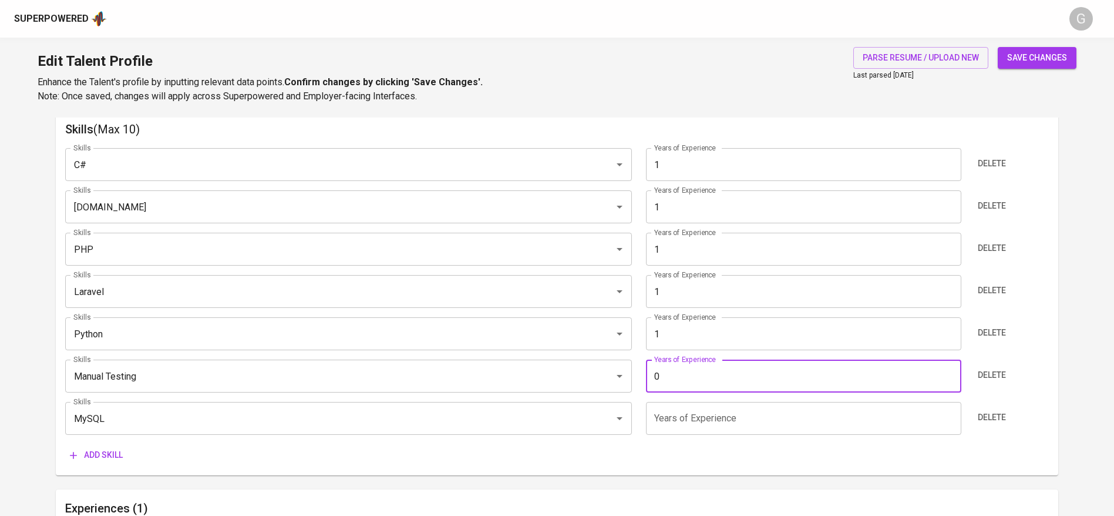
type input "0"
click at [683, 419] on input "number" at bounding box center [803, 418] width 315 height 33
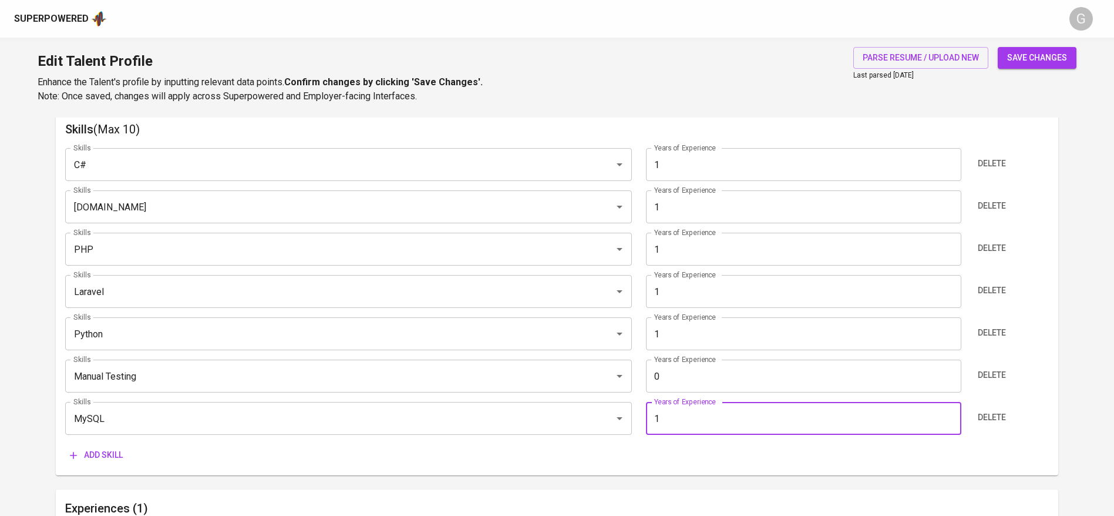
type input "1"
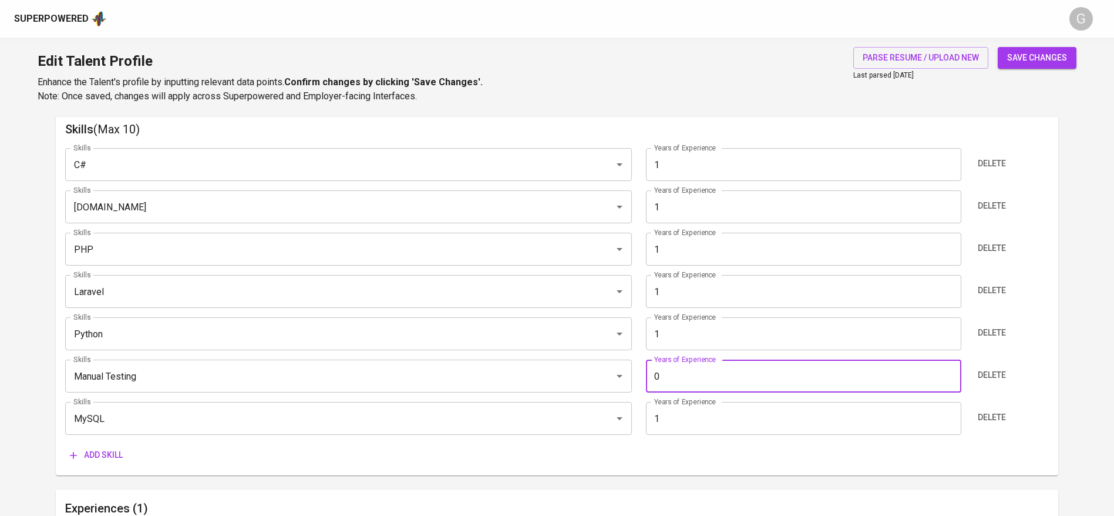
drag, startPoint x: 661, startPoint y: 382, endPoint x: 634, endPoint y: 383, distance: 27.1
click at [634, 383] on div "Skills Manual Testing Skills Years of Experience 0 Years of Experience Delete" at bounding box center [556, 375] width 983 height 33
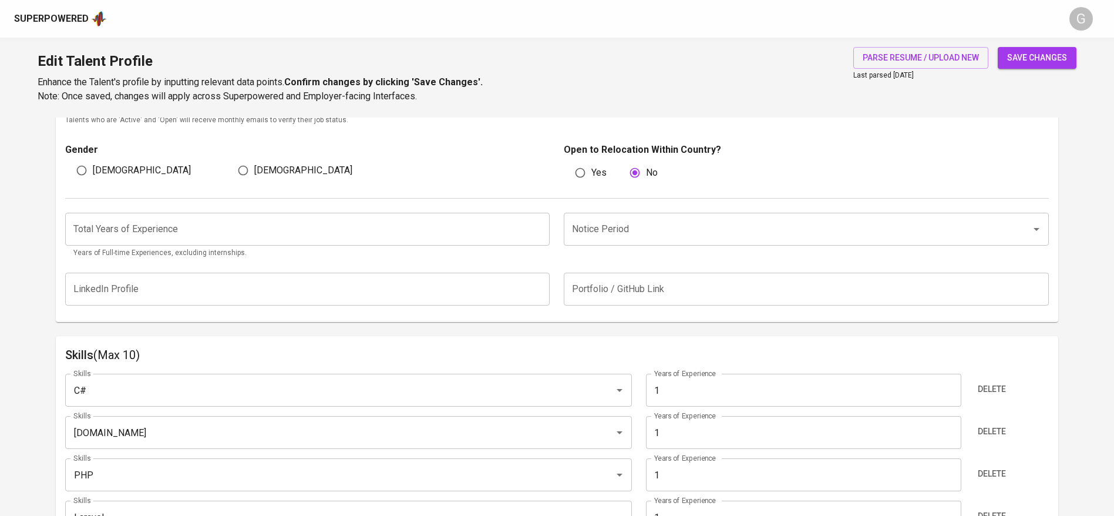
scroll to position [349, 0]
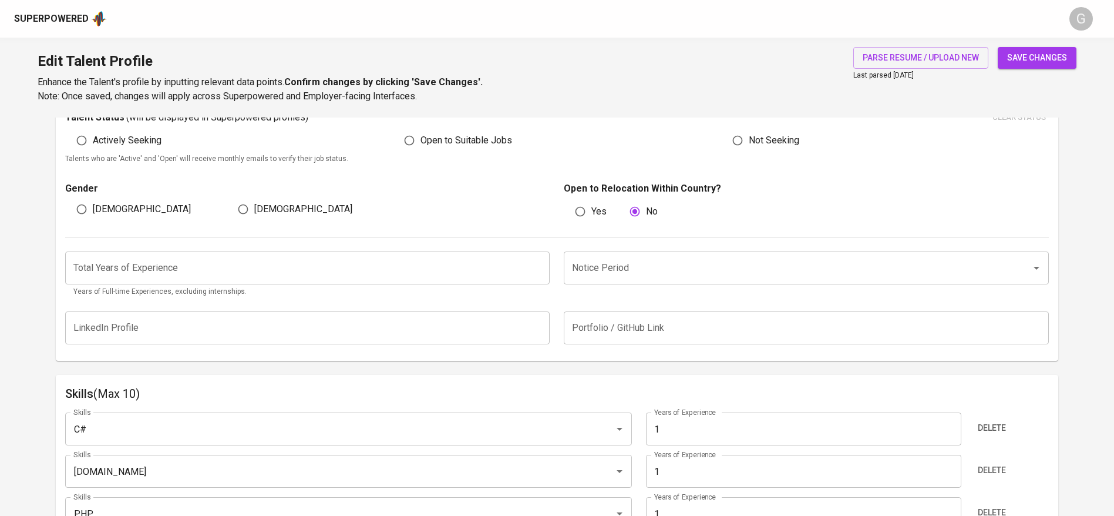
type input "1"
click at [174, 264] on input "number" at bounding box center [307, 267] width 485 height 33
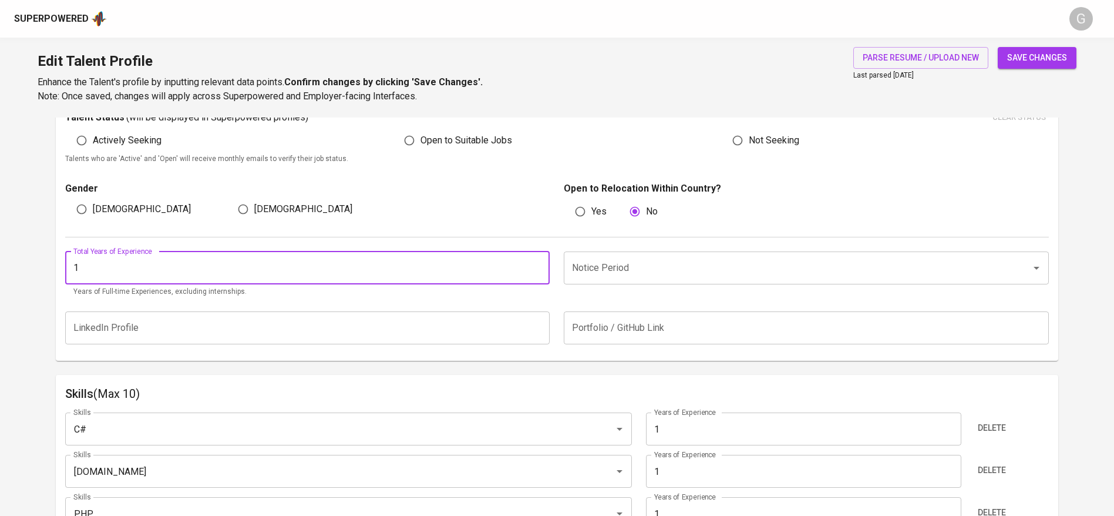
type input "1"
click at [633, 264] on input "Notice Period" at bounding box center [790, 268] width 442 height 22
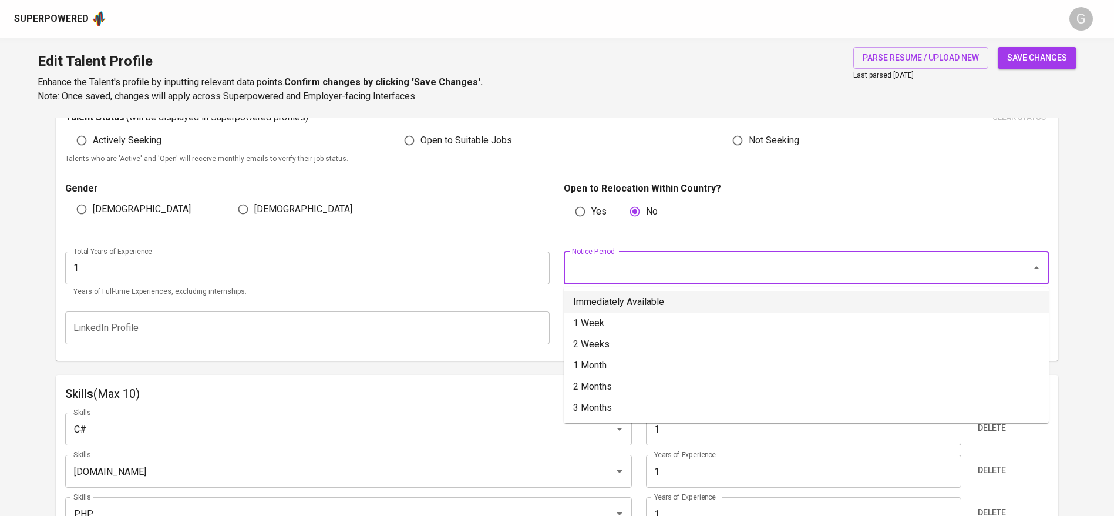
click at [619, 304] on li "Immediately Available" at bounding box center [806, 301] width 485 height 21
type input "Immediately Available"
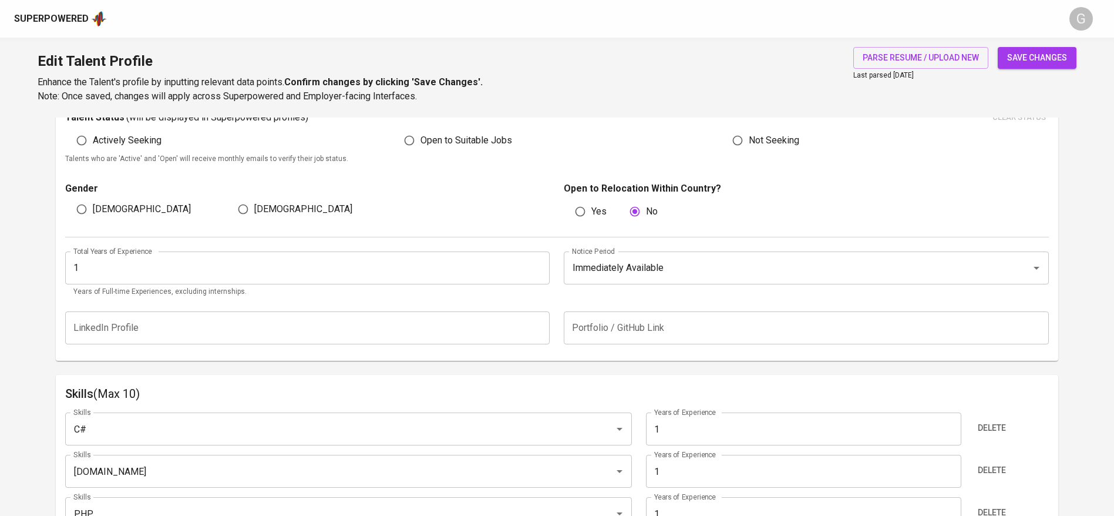
click at [105, 212] on span "[DEMOGRAPHIC_DATA]" at bounding box center [142, 209] width 98 height 14
click at [93, 212] on input "[DEMOGRAPHIC_DATA]" at bounding box center [81, 209] width 22 height 22
radio input "true"
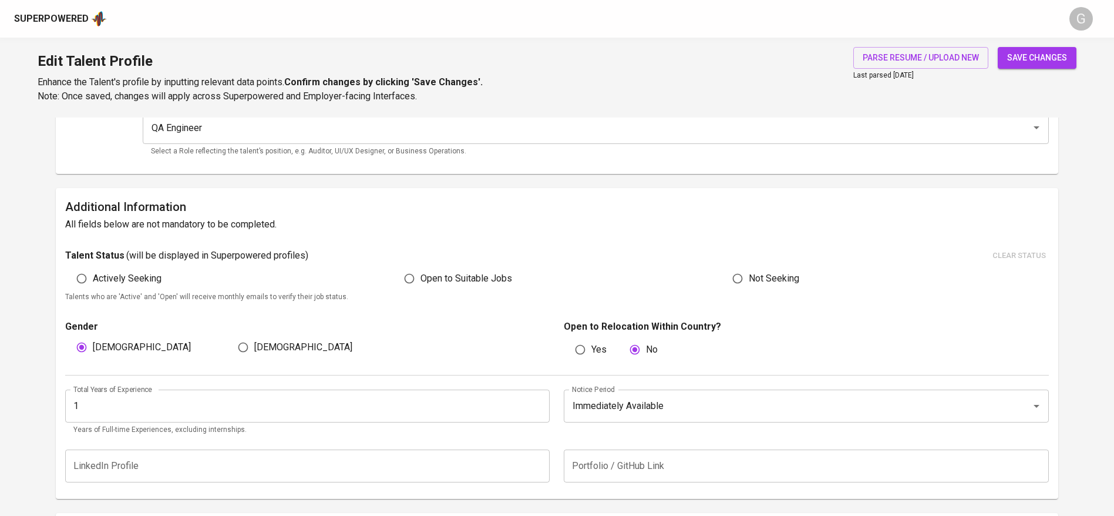
scroll to position [85, 0]
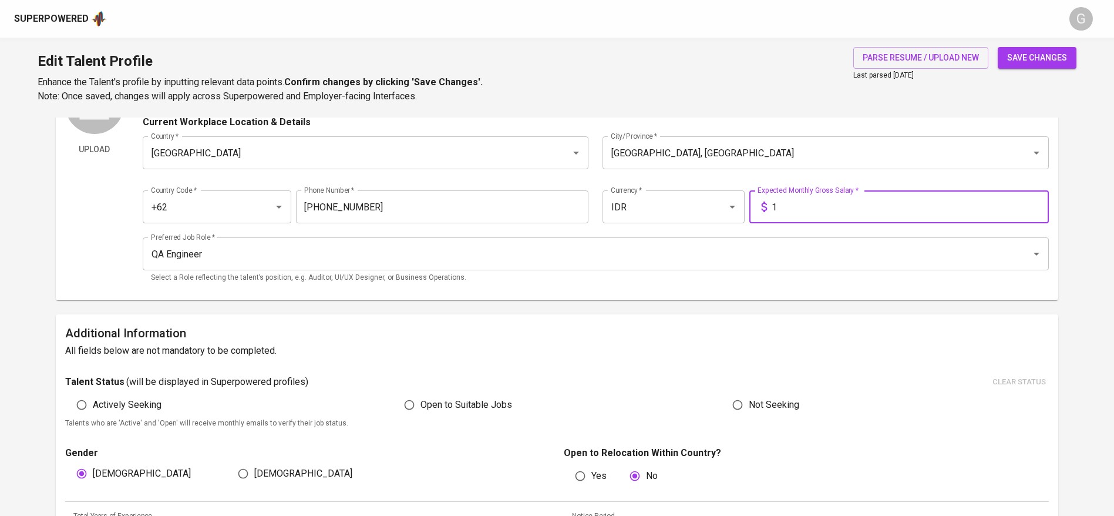
drag, startPoint x: 785, startPoint y: 201, endPoint x: 749, endPoint y: 200, distance: 36.4
click at [749, 200] on div "1 Expected Monthly Gross Salary *" at bounding box center [898, 206] width 299 height 33
type input "6.800.000"
click at [998, 47] on button "save changes" at bounding box center [1037, 58] width 79 height 22
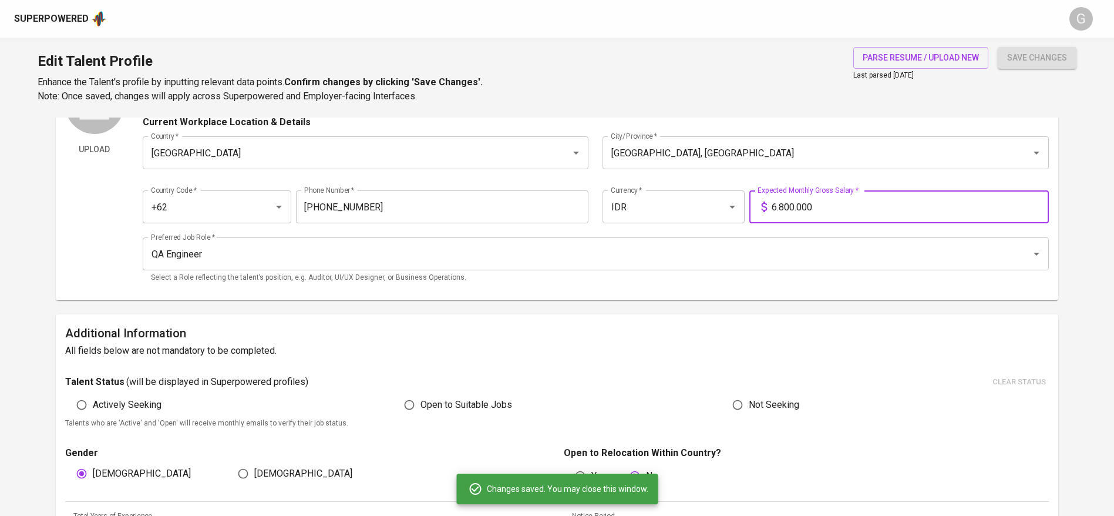
type input "MySQL"
type input "Manual Testing"
type input "Python"
type input "PHP"
type input "ASP .NET"
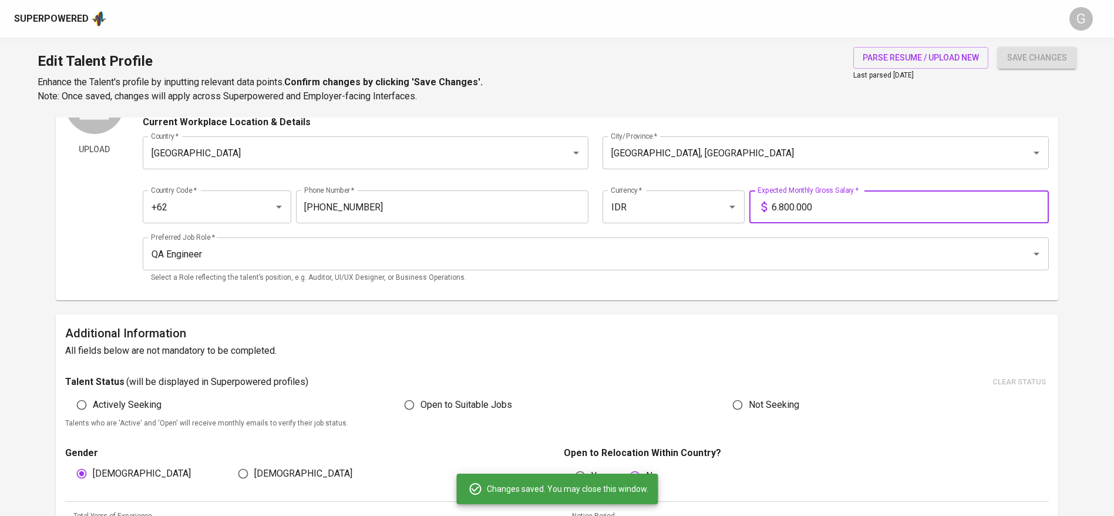
type input "C#"
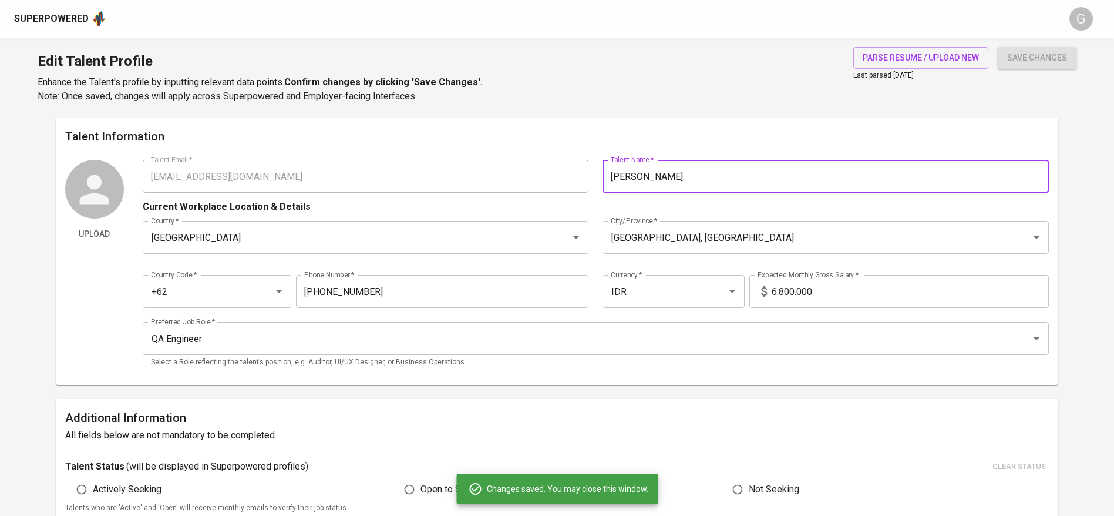
click at [774, 174] on input "[PERSON_NAME]" at bounding box center [825, 176] width 446 height 33
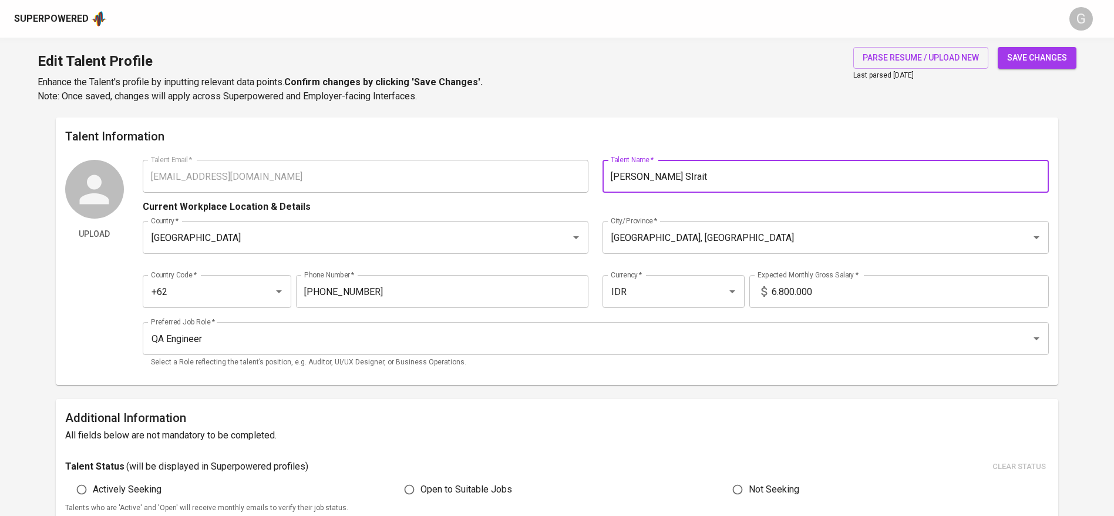
type input "[PERSON_NAME] SIrait"
click at [998, 47] on button "save changes" at bounding box center [1037, 58] width 79 height 22
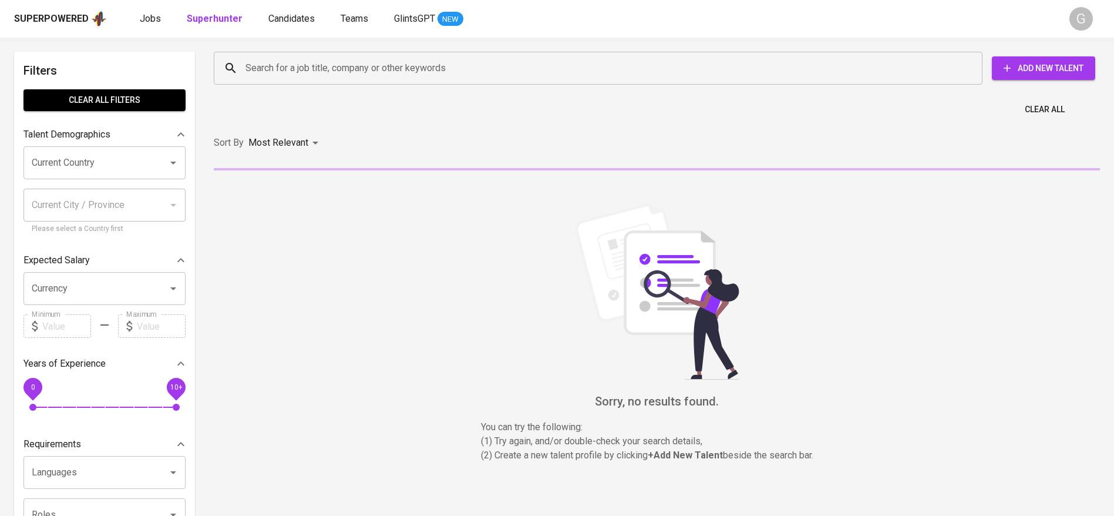
drag, startPoint x: 363, startPoint y: 85, endPoint x: 363, endPoint y: 75, distance: 9.4
click at [363, 79] on div "Search for a job title, company or other keywords Search for a job title, compa…" at bounding box center [654, 68] width 886 height 38
click at [363, 70] on input "Search for a job title, company or other keywords" at bounding box center [600, 68] width 717 height 22
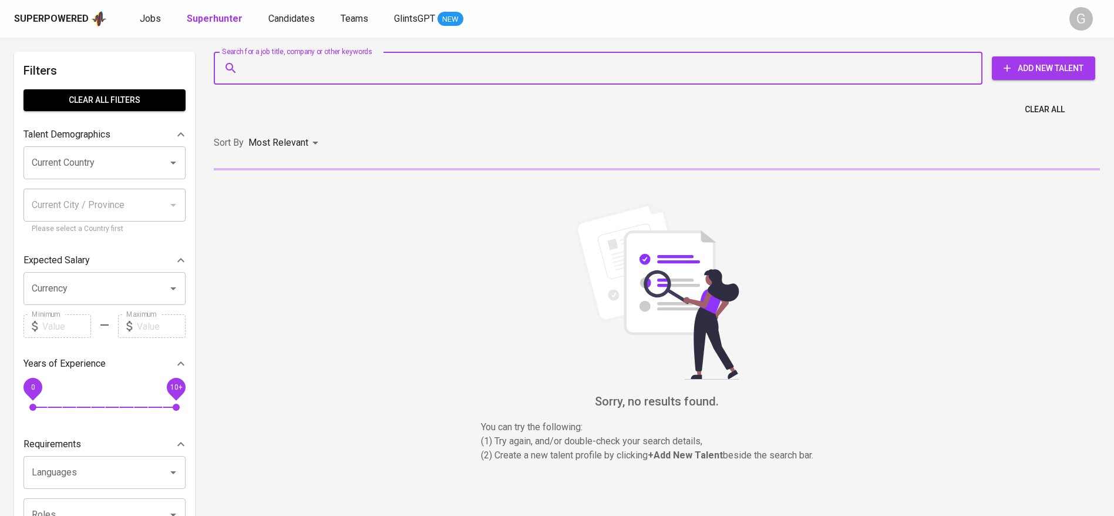
paste input "[EMAIL_ADDRESS][DOMAIN_NAME]"
type input "[EMAIL_ADDRESS][DOMAIN_NAME]"
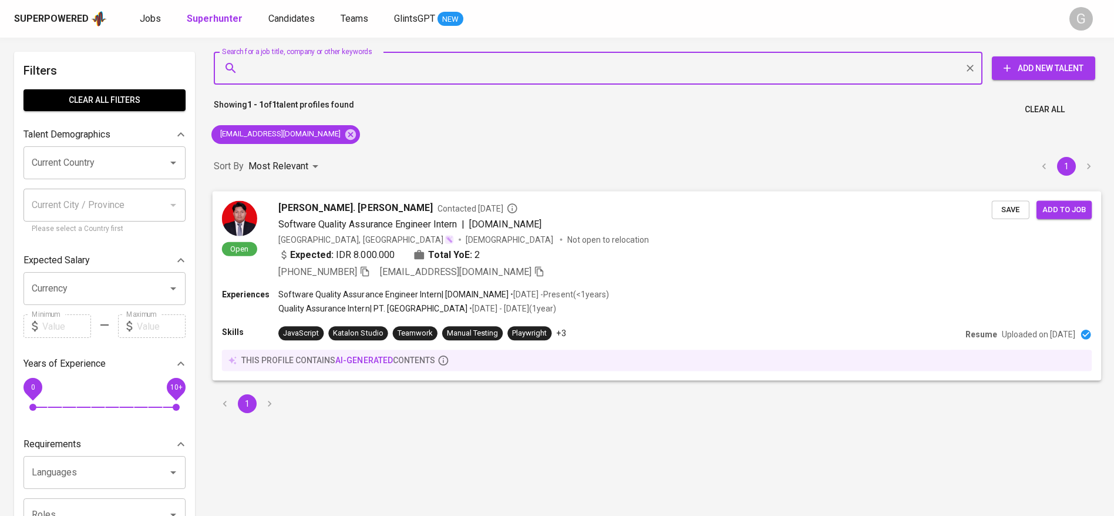
click at [628, 256] on div "Expected: IDR 8.000.000 Total YoE: 2" at bounding box center [634, 255] width 713 height 17
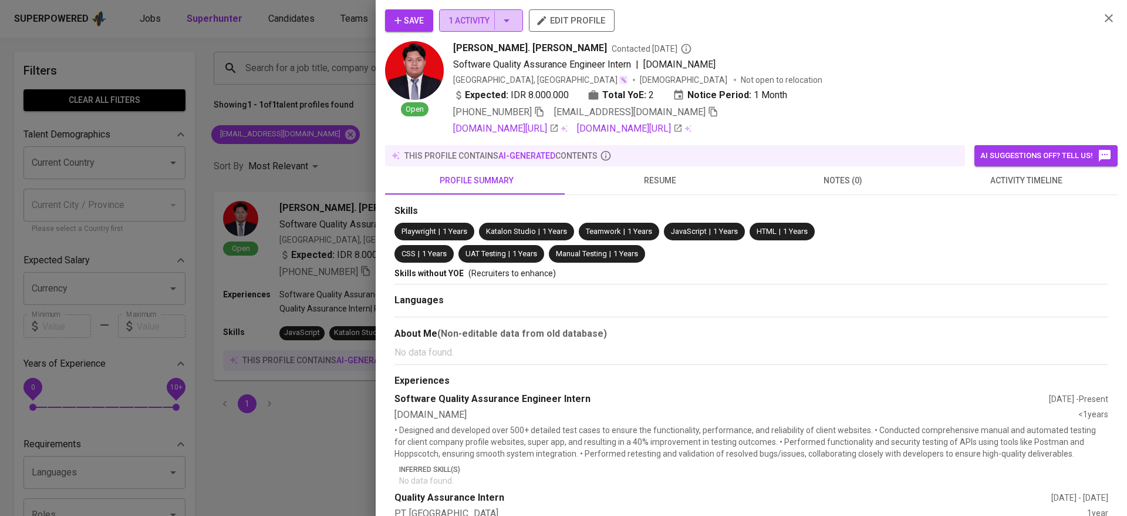
click at [480, 14] on span "1 Activity" at bounding box center [481, 21] width 65 height 15
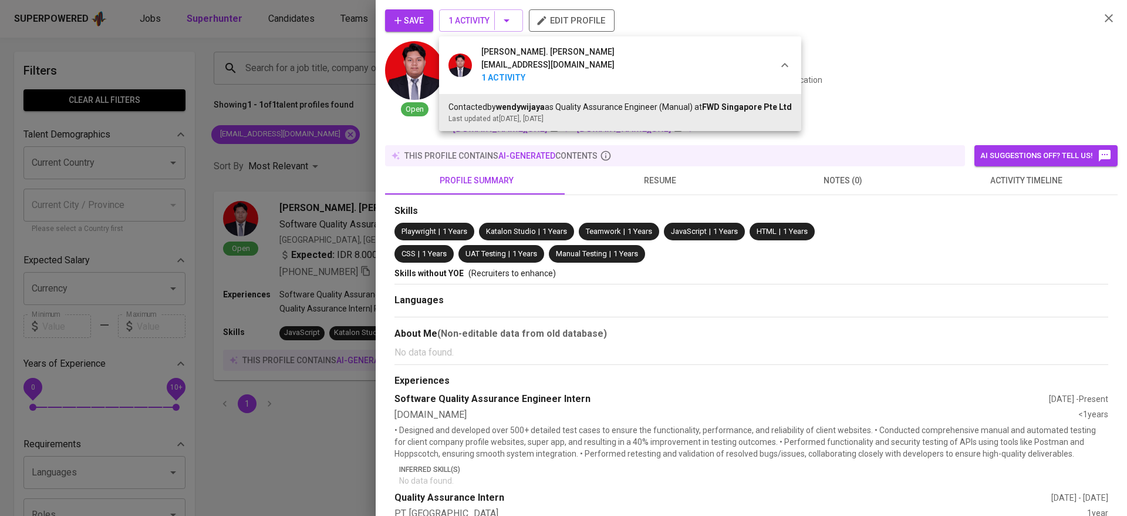
click at [413, 260] on div at bounding box center [563, 258] width 1127 height 516
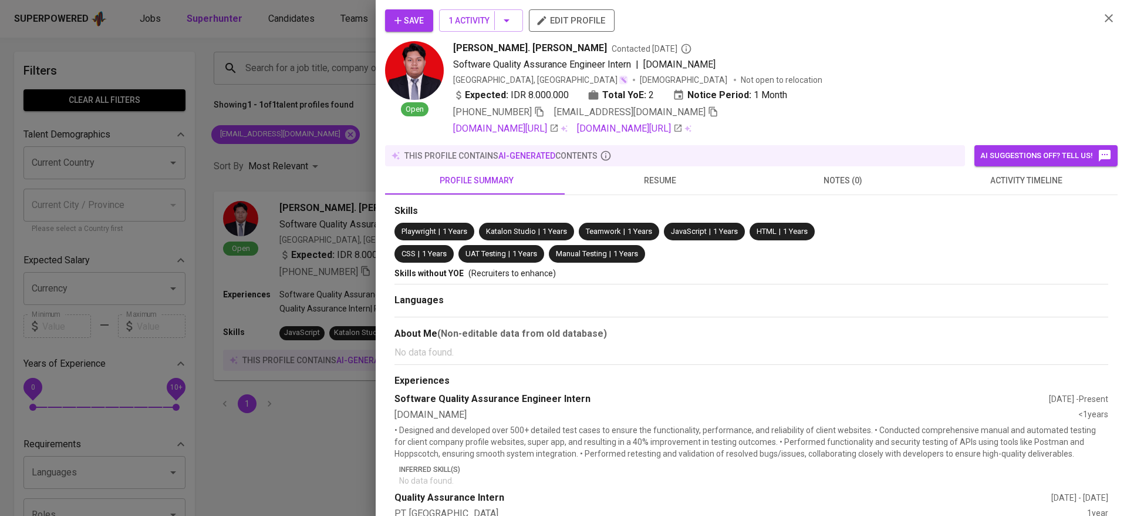
click at [814, 115] on div "+62 811-4482-501 andiaizarfarhan@gmail.com" at bounding box center [772, 112] width 638 height 14
click at [344, 158] on div at bounding box center [563, 258] width 1127 height 516
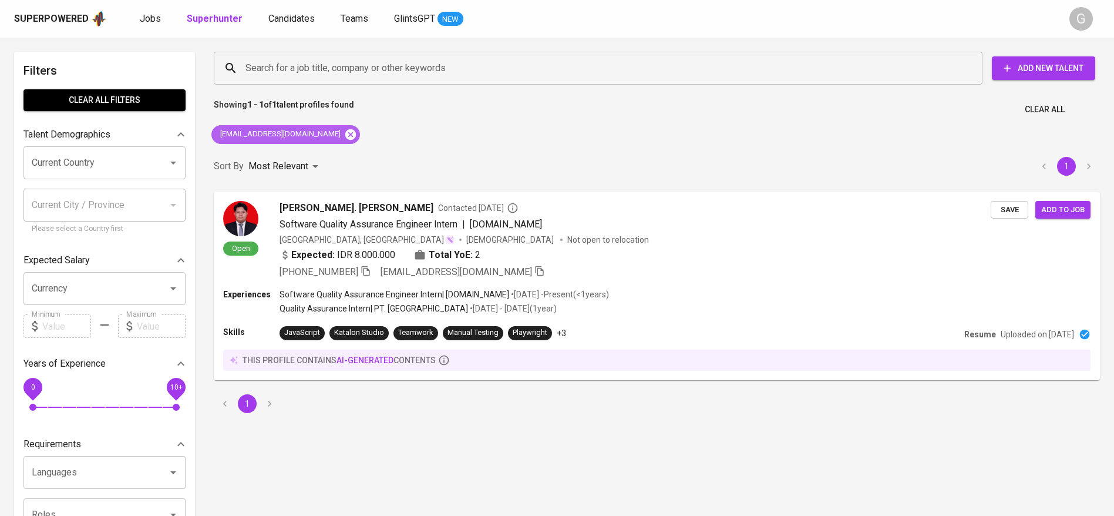
click at [344, 133] on icon at bounding box center [350, 134] width 13 height 13
